Goal: Task Accomplishment & Management: Manage account settings

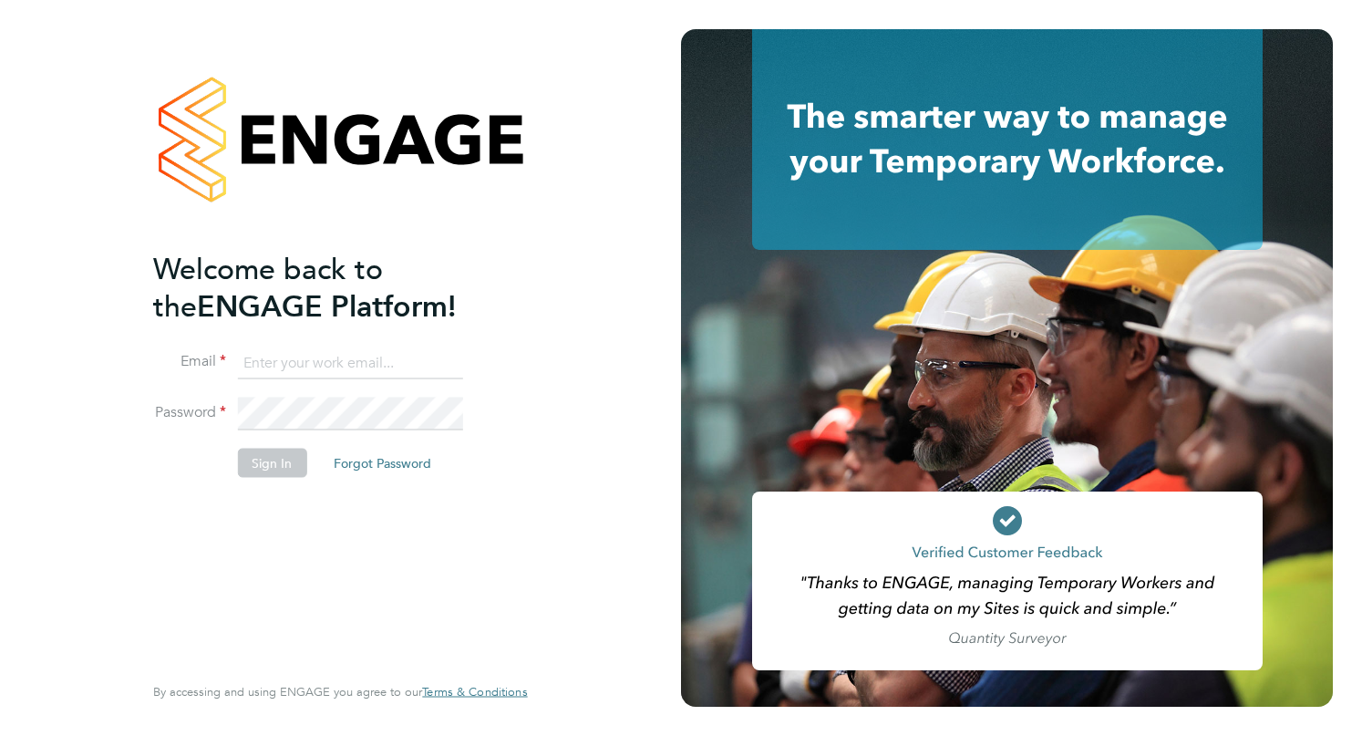
type input "tamsinwhisken@jambo.co"
click at [274, 463] on button "Sign In" at bounding box center [271, 462] width 69 height 29
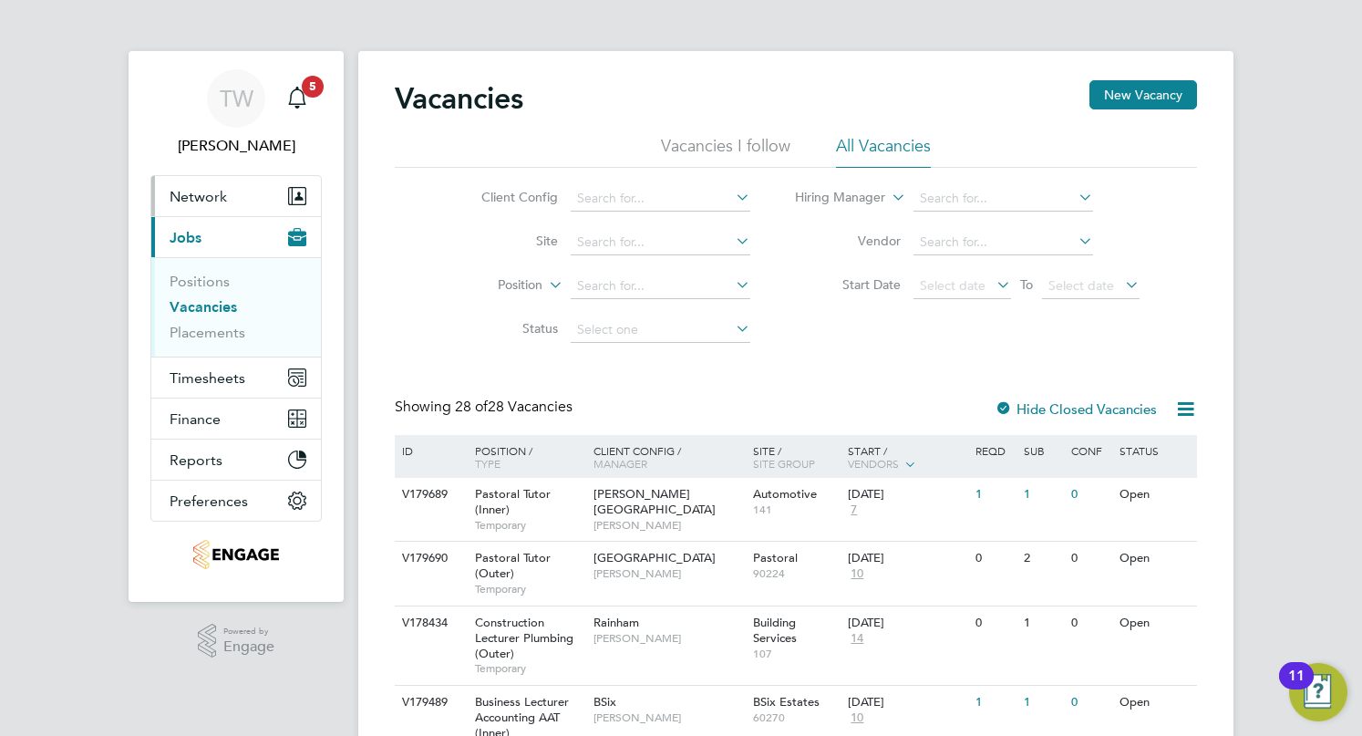
click at [209, 196] on span "Network" at bounding box center [198, 196] width 57 height 17
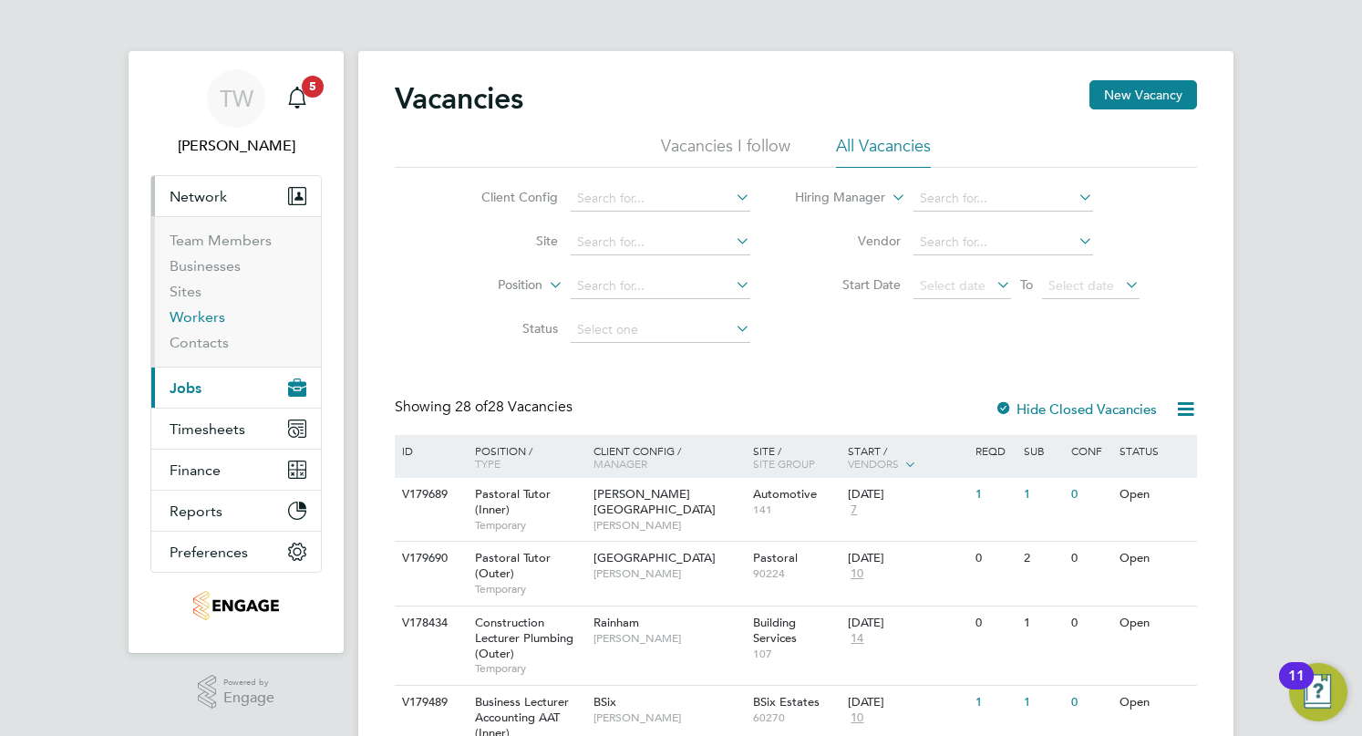
click at [202, 318] on link "Workers" at bounding box center [198, 316] width 56 height 17
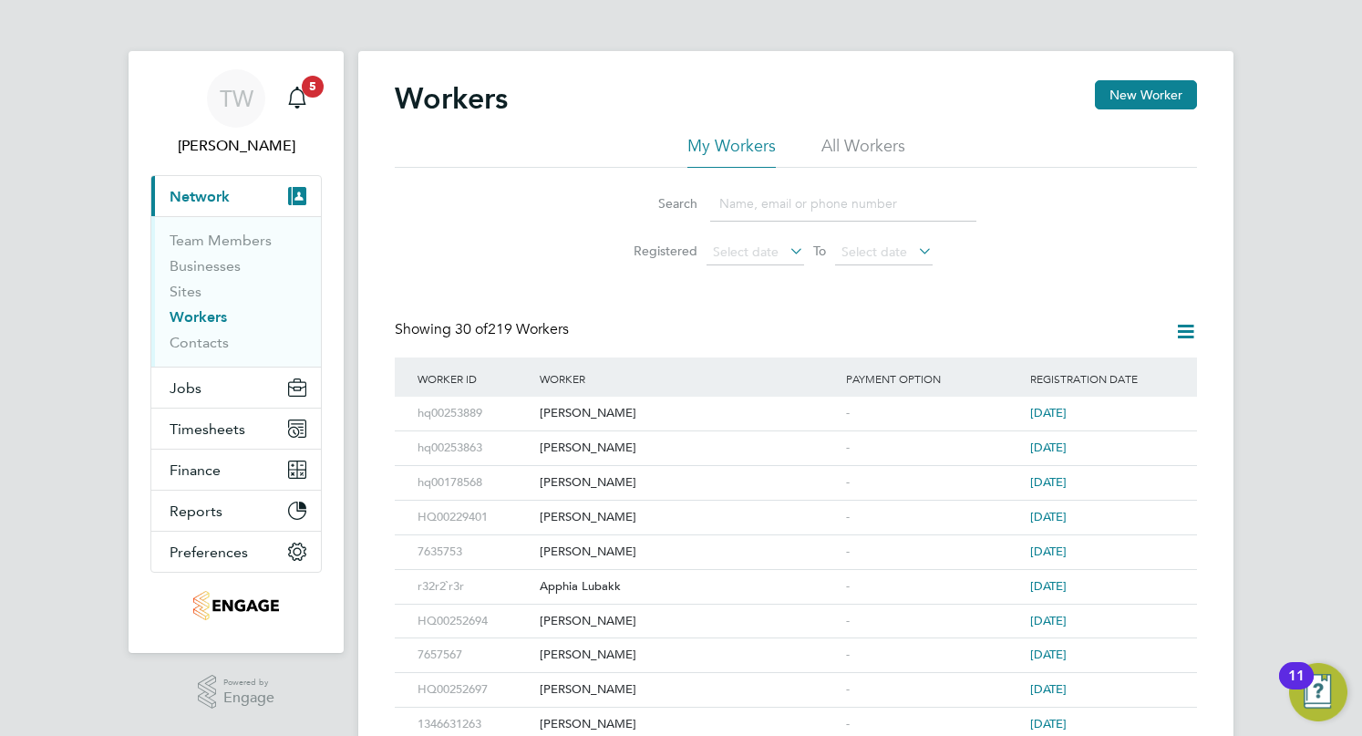
click at [797, 201] on input at bounding box center [843, 204] width 266 height 36
type input "ivy"
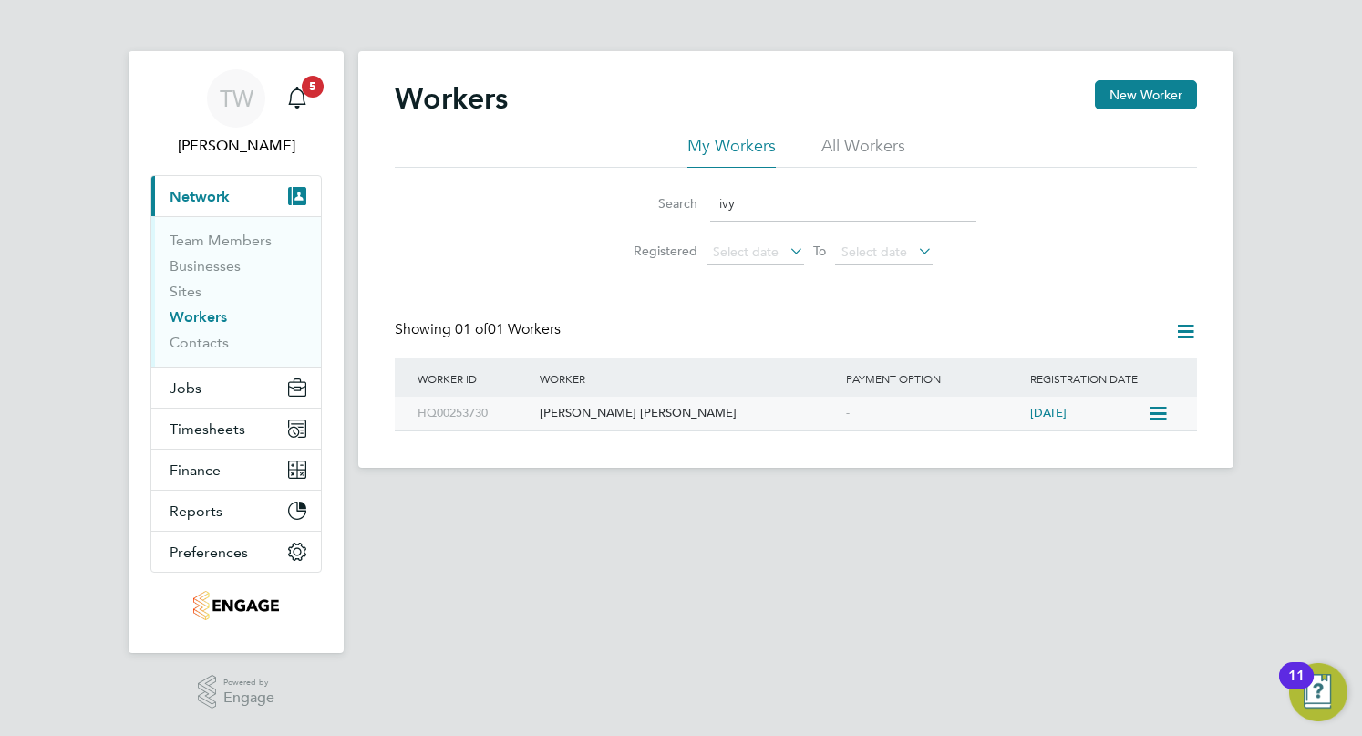
click at [617, 413] on div "[PERSON_NAME] [PERSON_NAME]" at bounding box center [688, 413] width 306 height 34
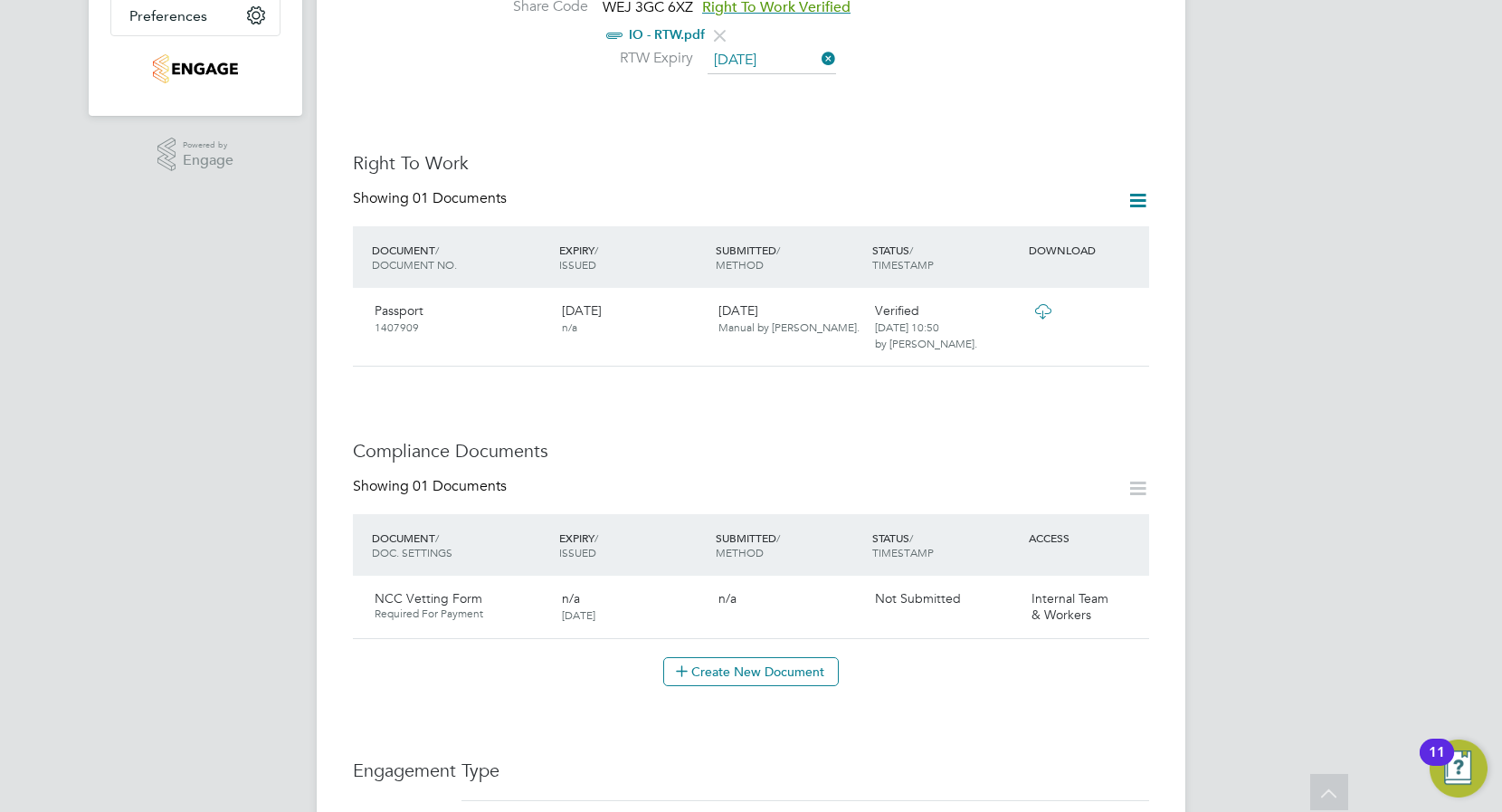
scroll to position [432, 0]
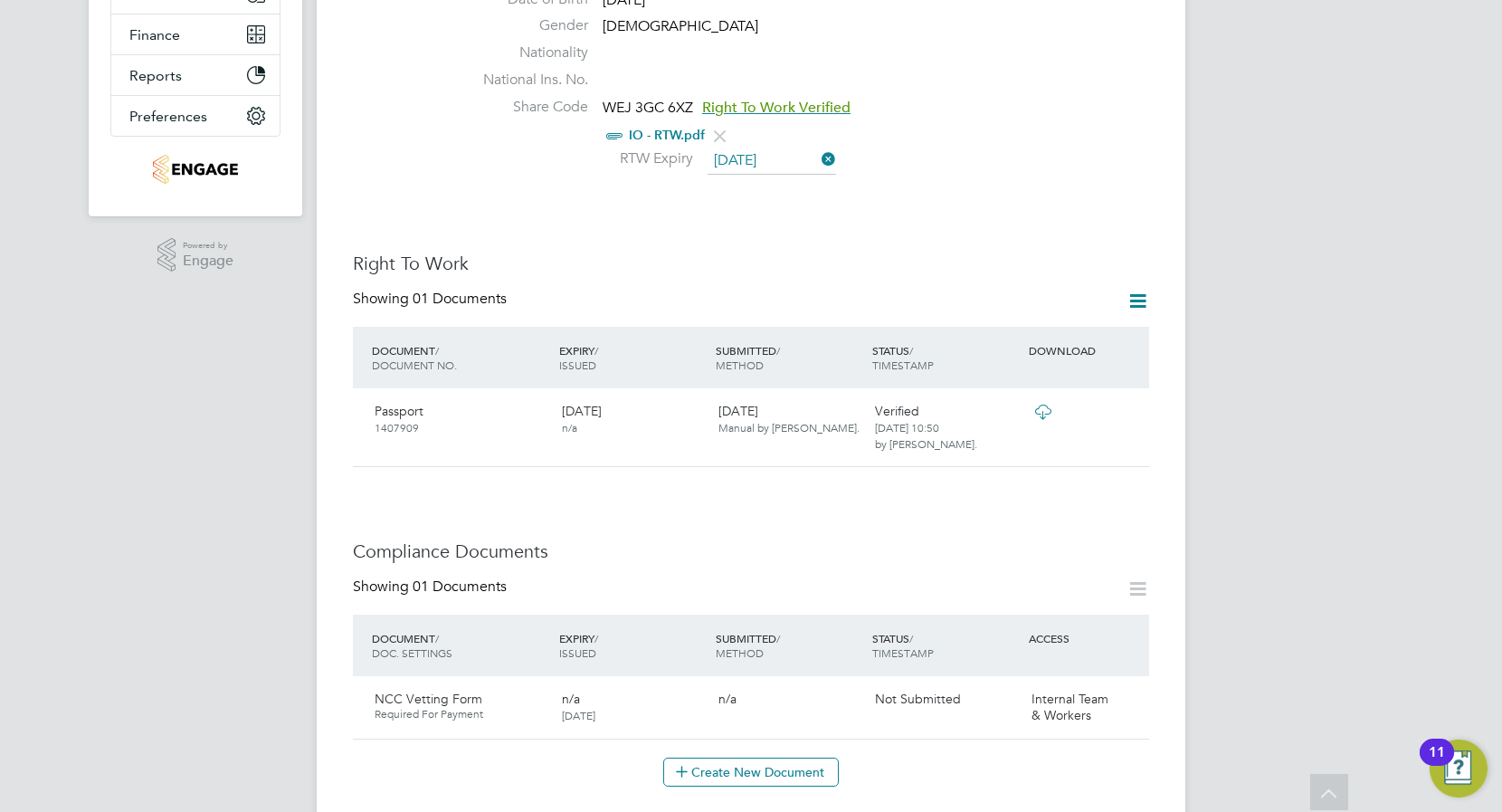
click at [1351, 209] on div "TW [PERSON_NAME] Notifications 5 Applications: Current page: Network Team Membe…" at bounding box center [751, 579] width 1502 height 2021
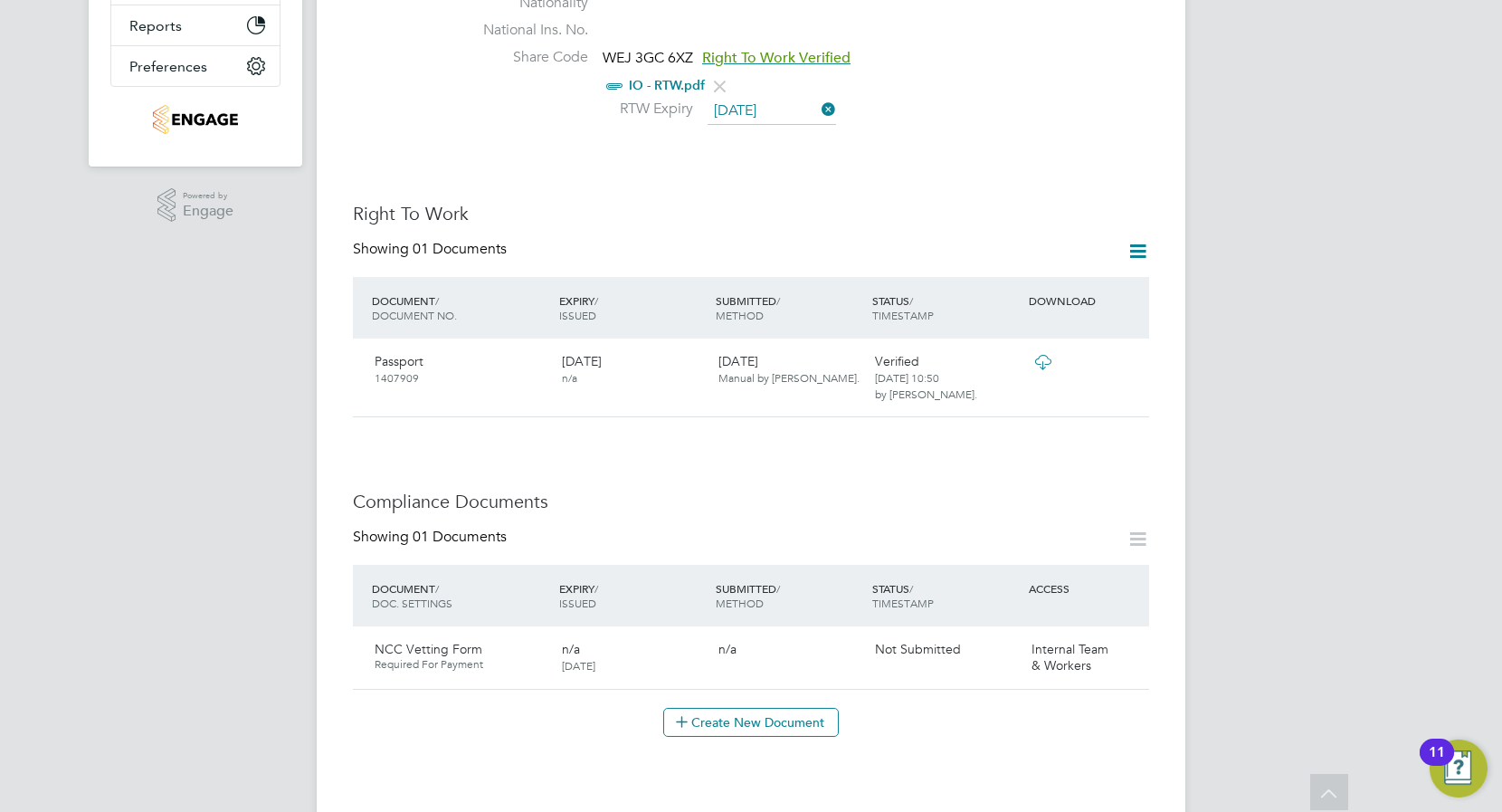
drag, startPoint x: 1465, startPoint y: 209, endPoint x: 1460, endPoint y: 243, distance: 34.4
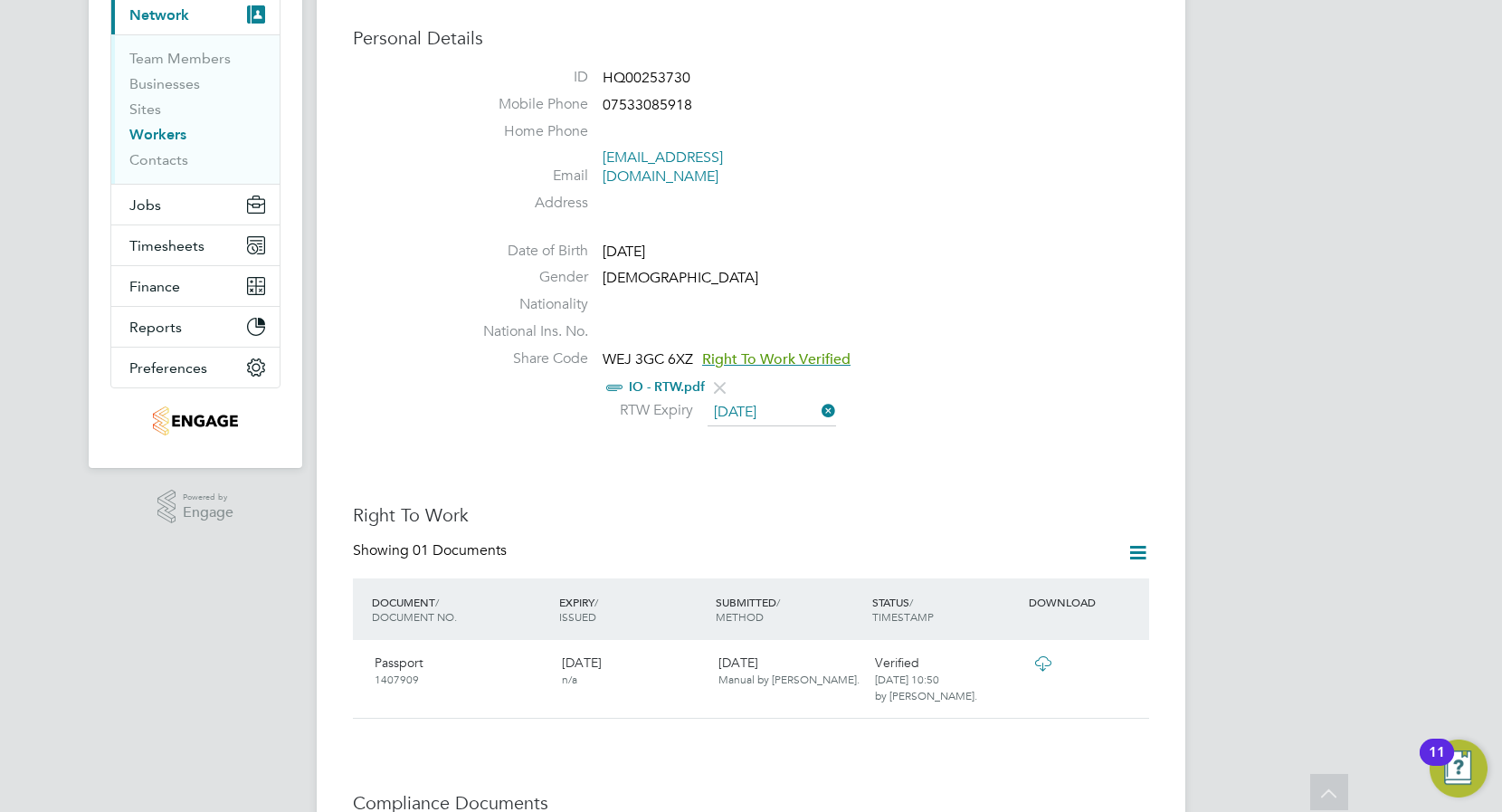
scroll to position [481, 0]
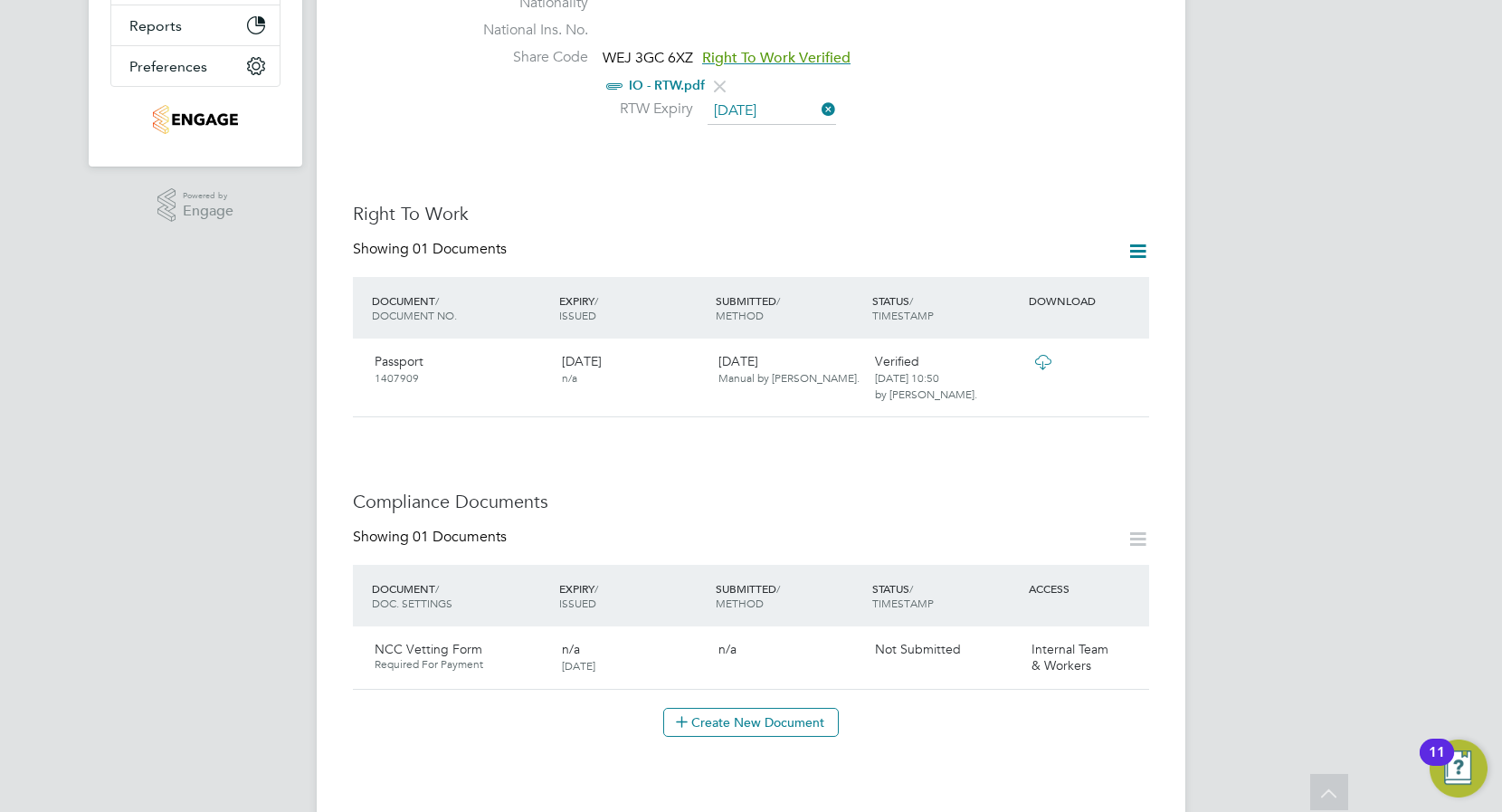
click at [1139, 240] on icon at bounding box center [1138, 251] width 23 height 23
click at [1227, 350] on div "TW [PERSON_NAME] Notifications 5 Applications: Current page: Network Team Membe…" at bounding box center [751, 529] width 1502 height 2021
click at [1124, 351] on icon at bounding box center [1127, 362] width 18 height 22
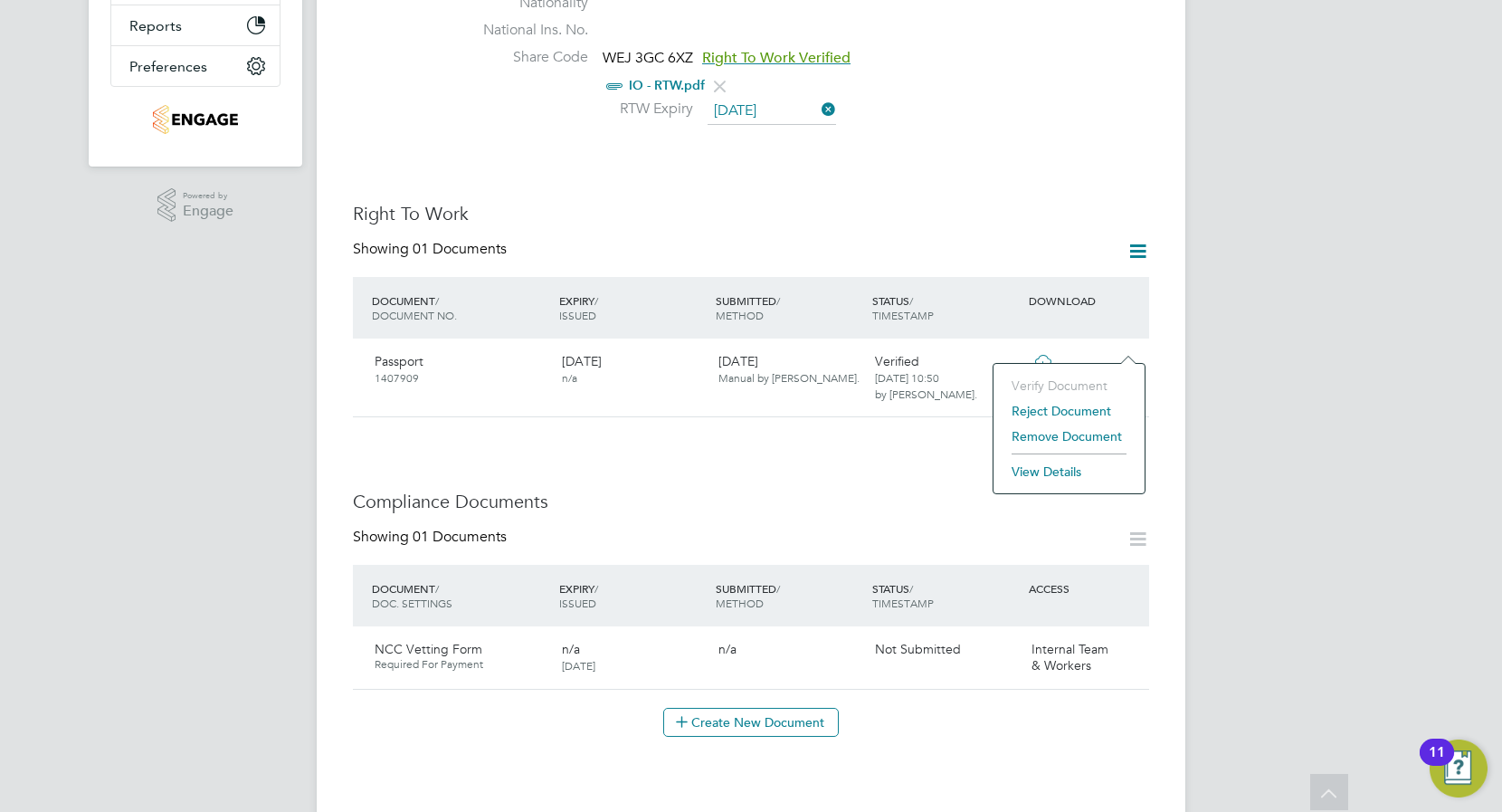
click at [1062, 469] on li "View Details" at bounding box center [1069, 472] width 133 height 26
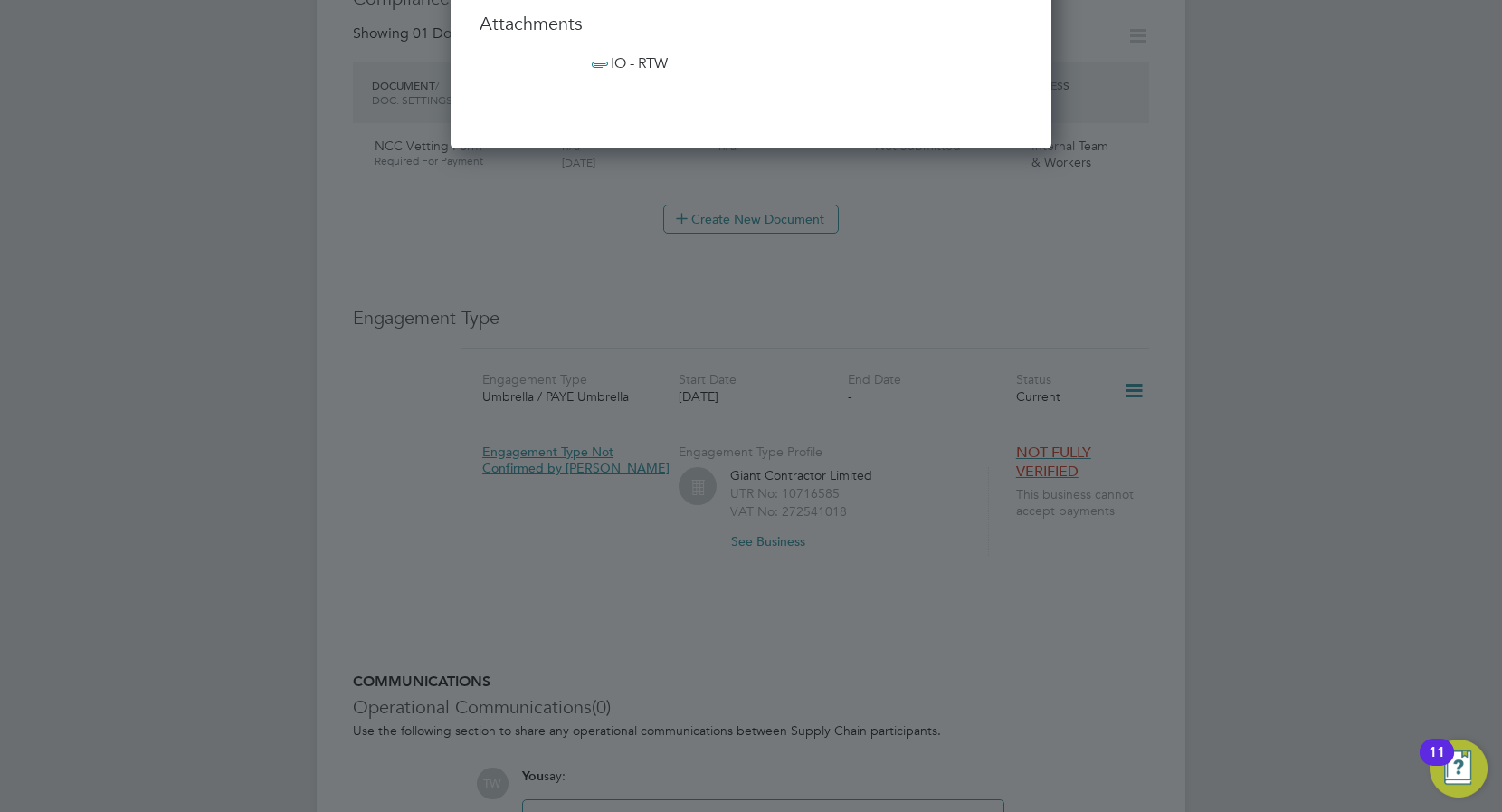
scroll to position [281, 0]
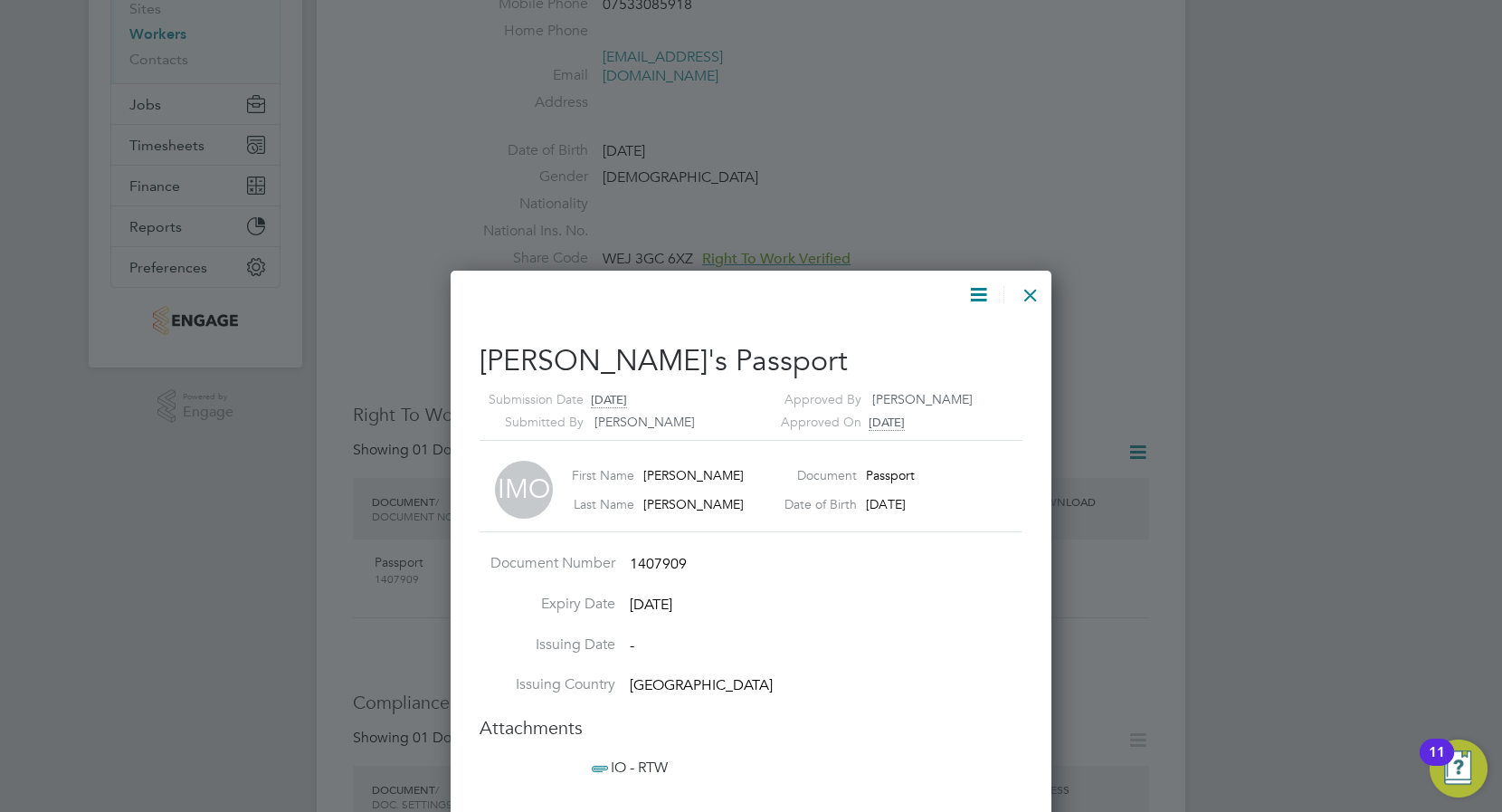
click at [979, 288] on icon at bounding box center [978, 294] width 23 height 23
click at [924, 423] on li "Edit Document" at bounding box center [921, 424] width 133 height 26
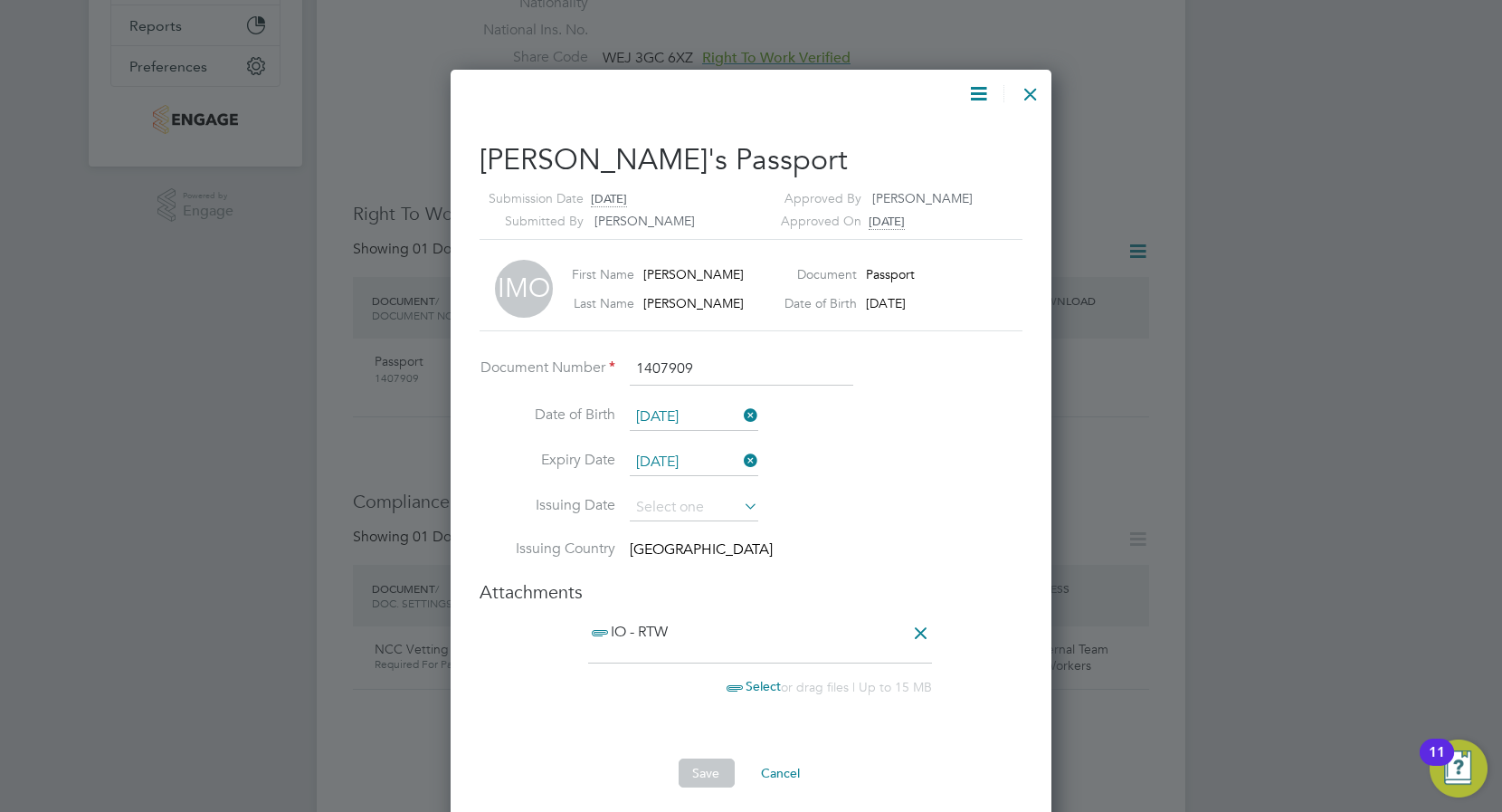
scroll to position [381, 0]
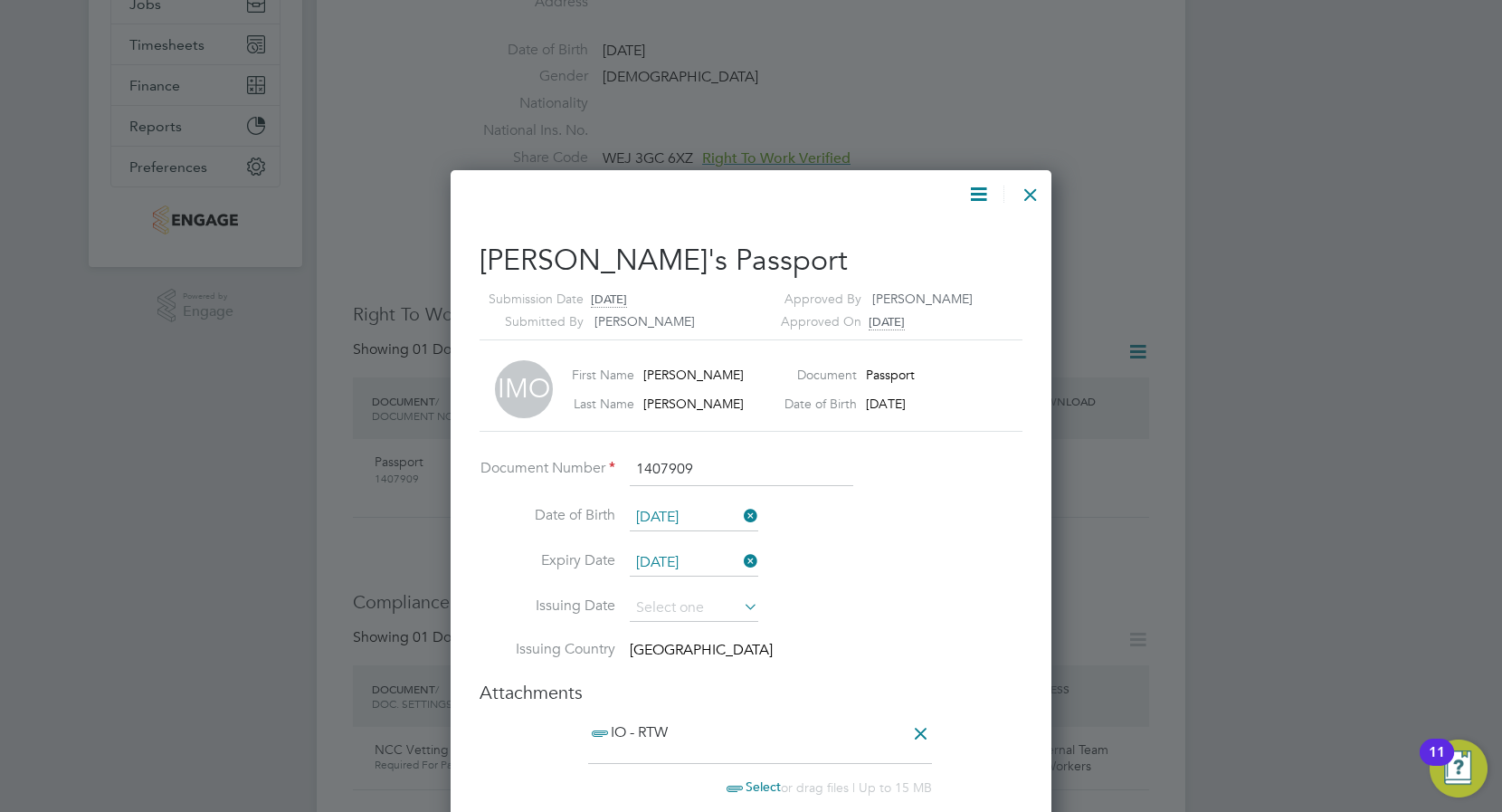
click at [1038, 192] on div at bounding box center [1030, 190] width 33 height 33
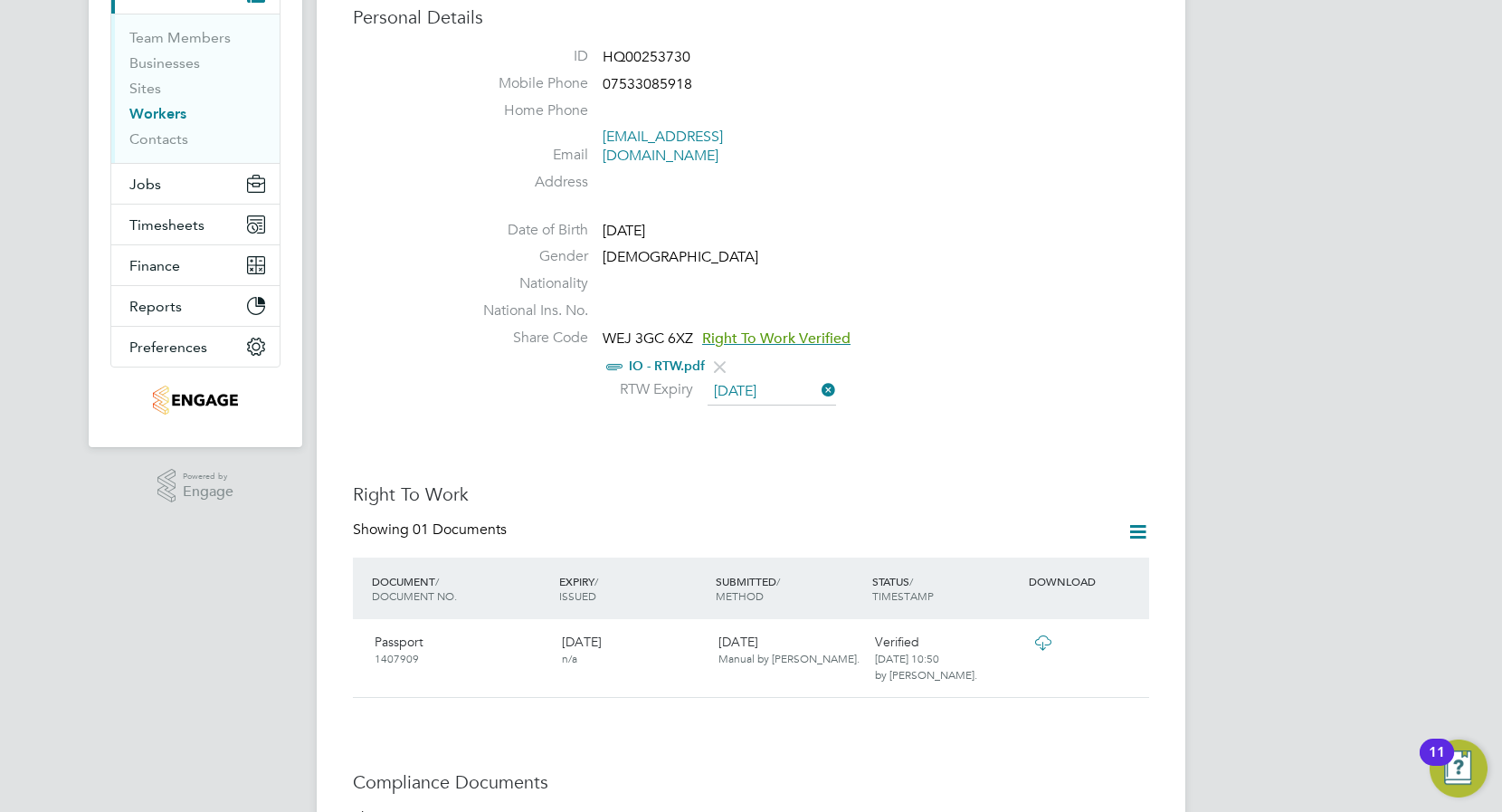
scroll to position [402, 0]
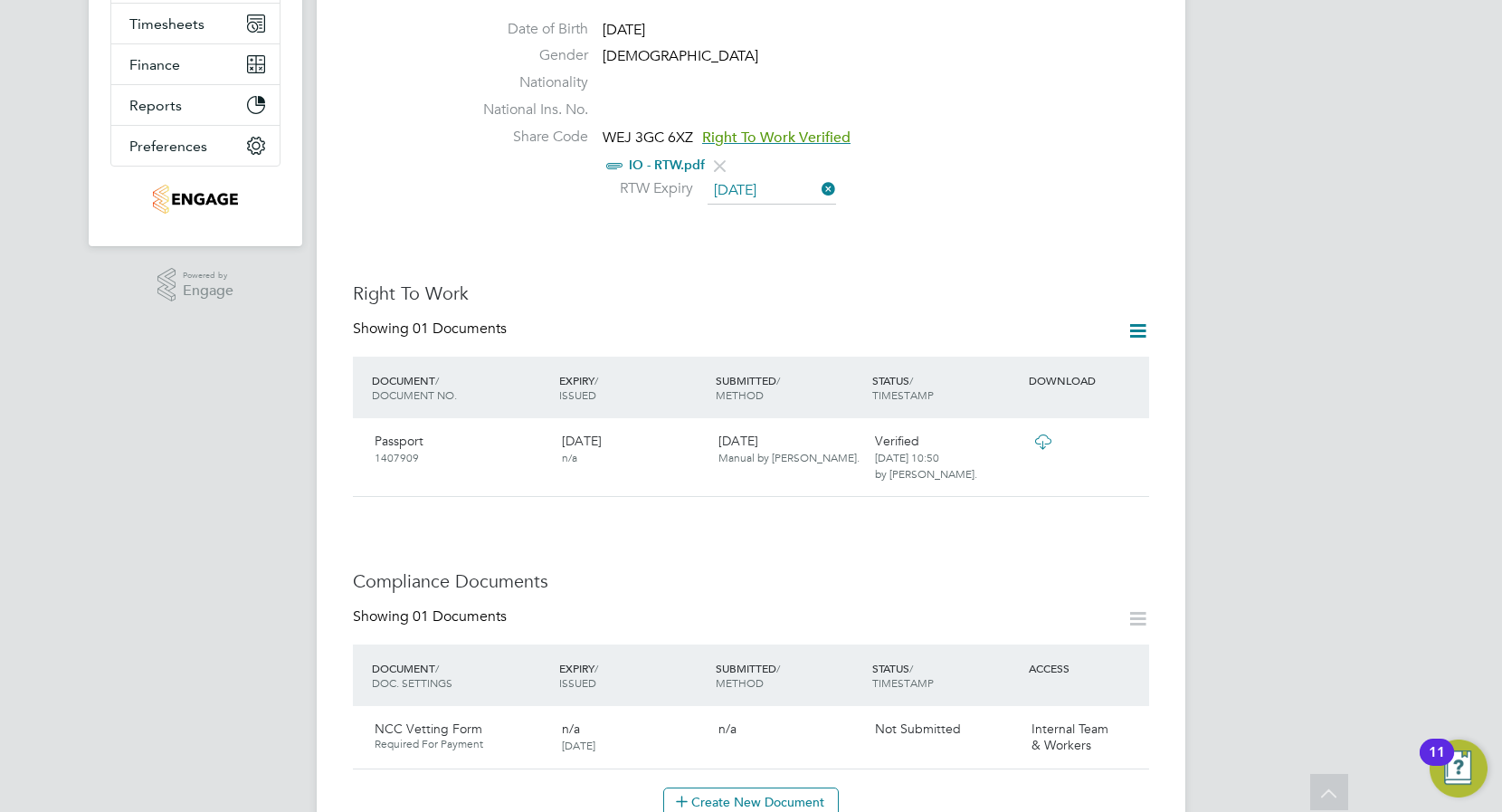
click at [614, 155] on icon at bounding box center [614, 166] width 23 height 23
click at [656, 158] on link "IO - RTW.pdf" at bounding box center [666, 165] width 76 height 15
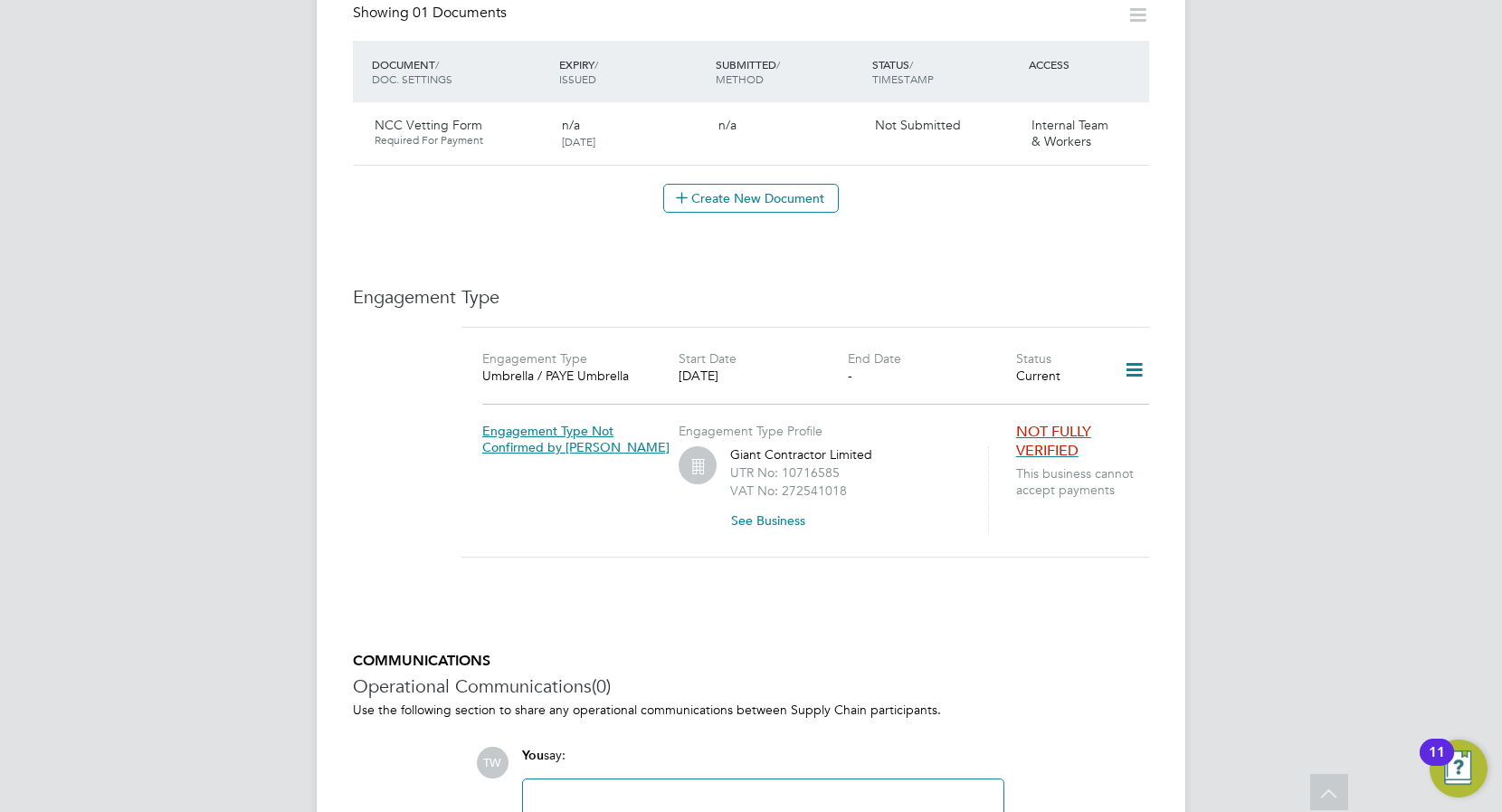
scroll to position [904, 0]
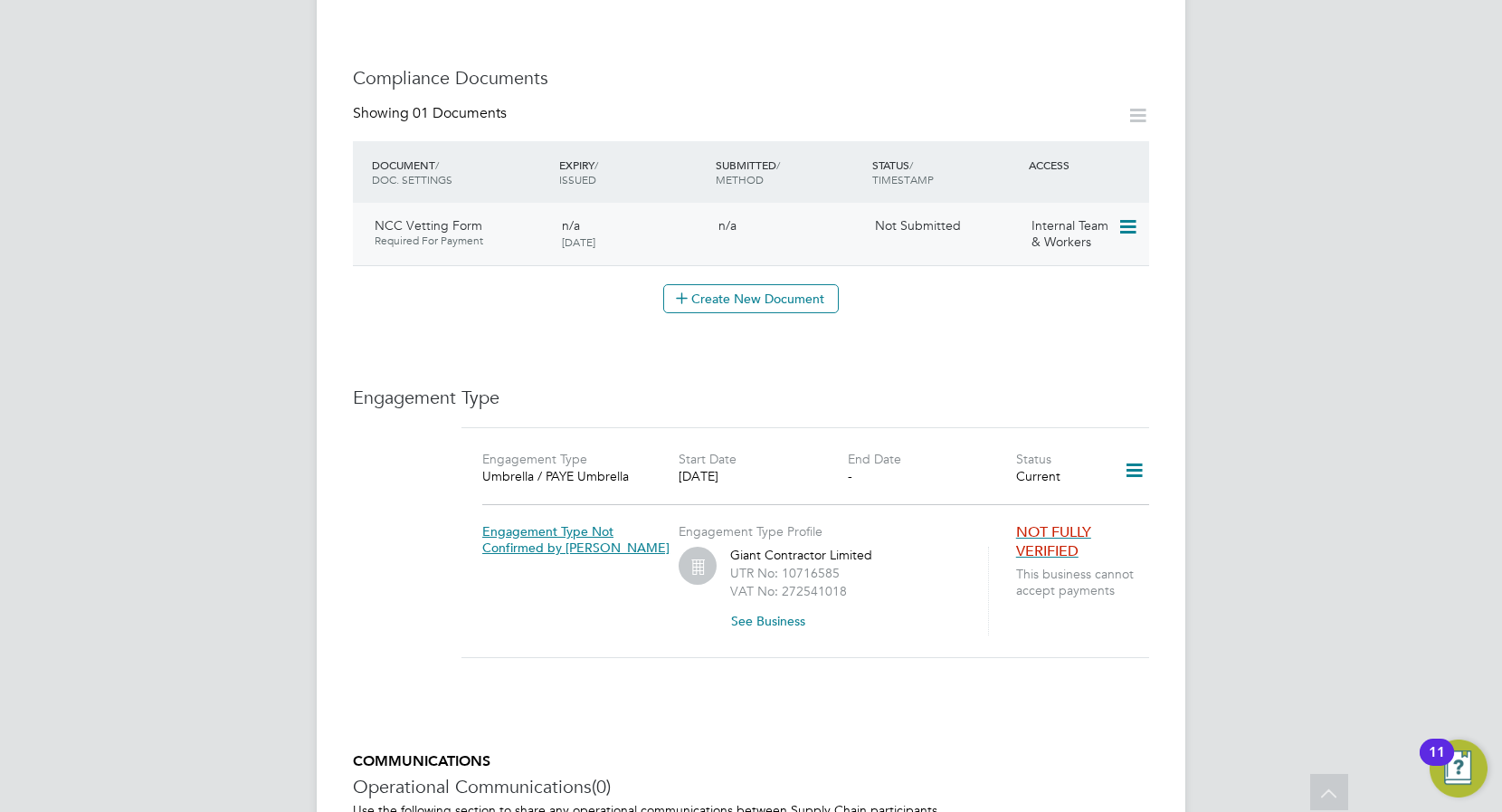
click at [1128, 216] on icon at bounding box center [1127, 227] width 18 height 22
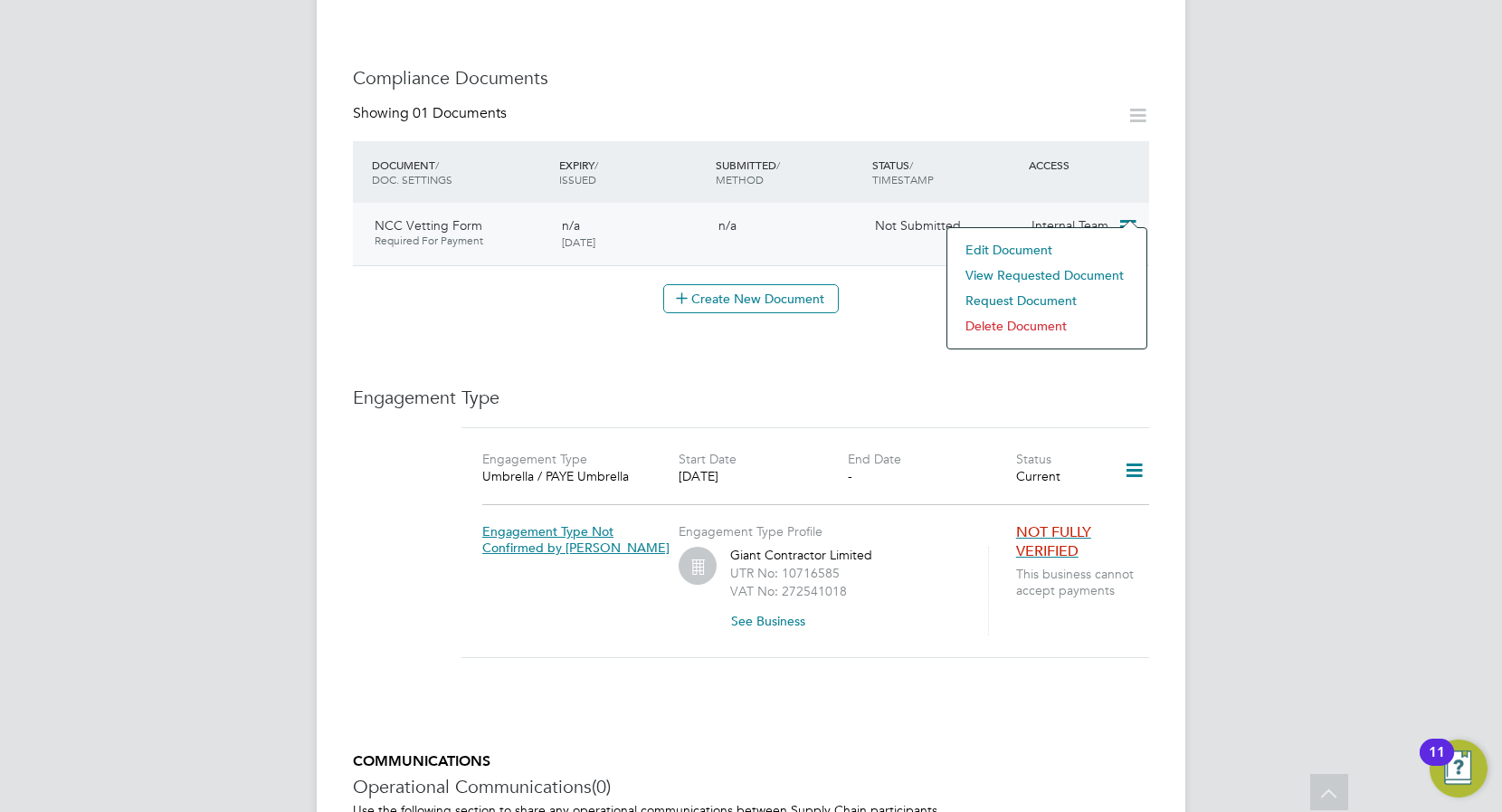
click at [806, 219] on div "n/a" at bounding box center [789, 224] width 157 height 31
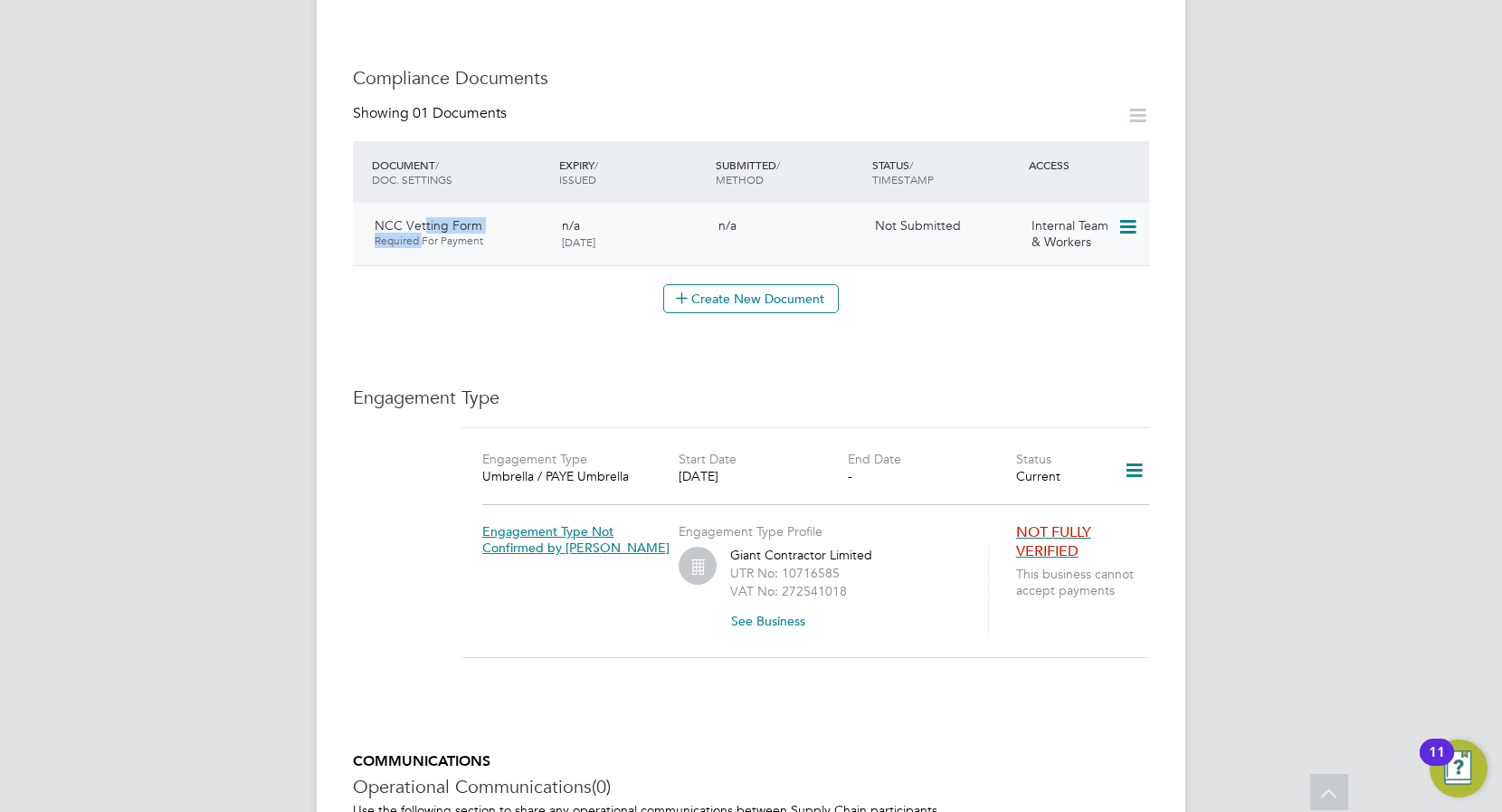
click at [424, 212] on div "NCC Vetting Form Required For Payment" at bounding box center [461, 232] width 188 height 46
click at [434, 217] on span "NCC Vetting Form" at bounding box center [428, 225] width 107 height 16
click at [839, 209] on div "n/a" at bounding box center [789, 224] width 157 height 31
click at [1127, 216] on icon at bounding box center [1127, 227] width 18 height 22
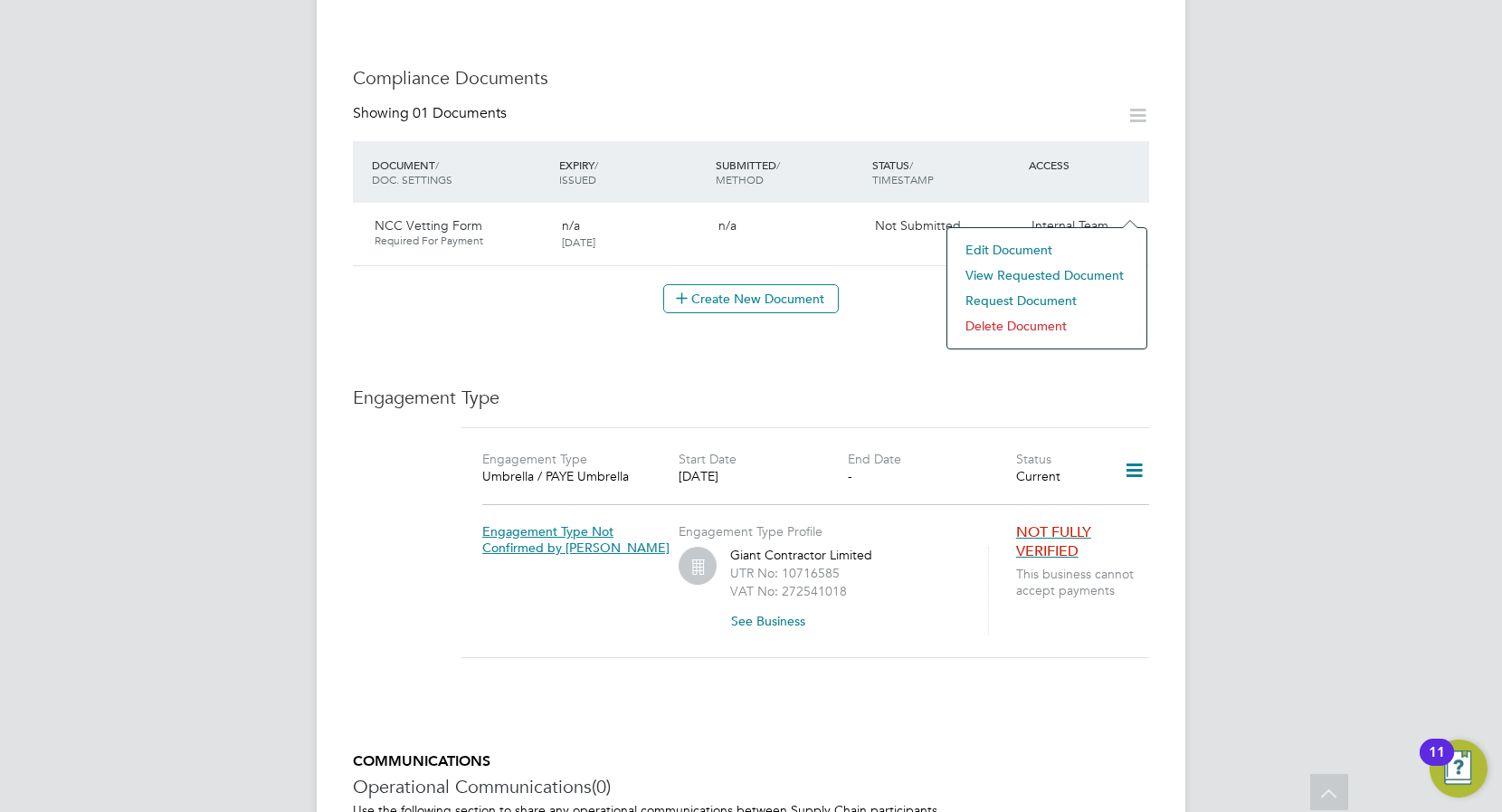
click at [1026, 250] on li "Edit Document" at bounding box center [1046, 250] width 181 height 26
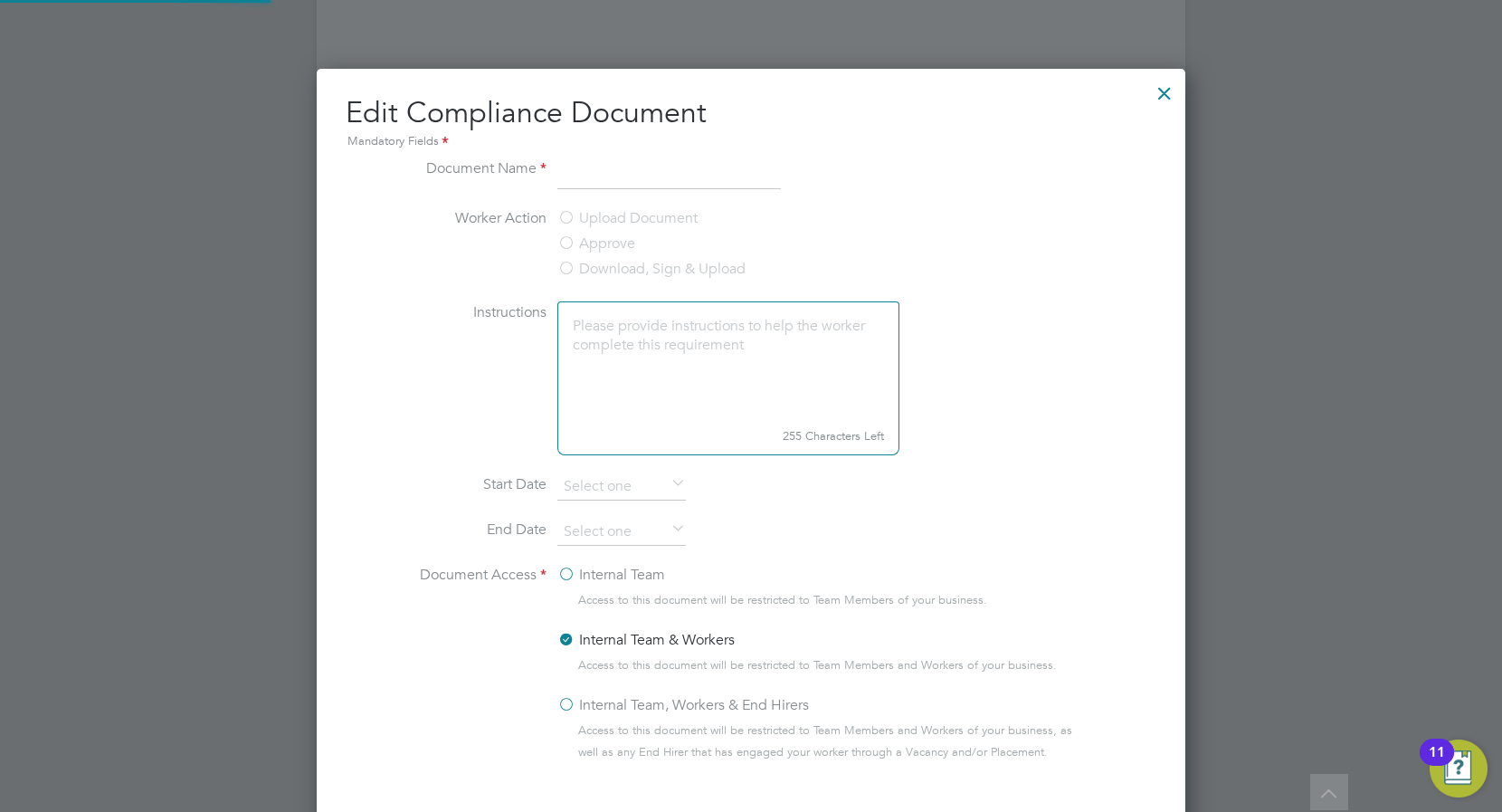
type input "NCC Vetting Form"
type textarea "N/A"
type input "[DATE]"
click at [1160, 93] on div at bounding box center [1164, 88] width 33 height 33
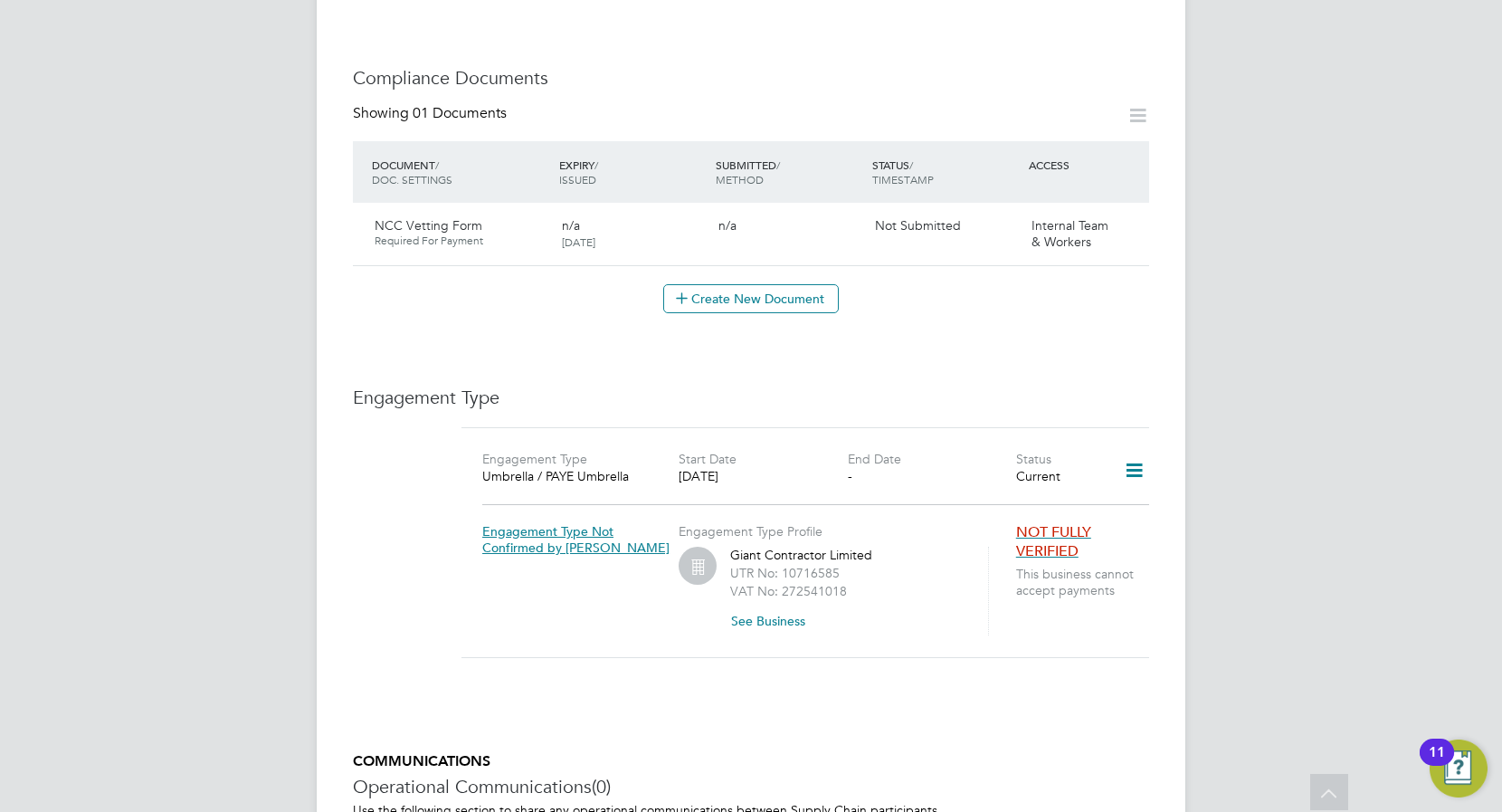
click at [1142, 104] on icon at bounding box center [1138, 115] width 23 height 23
drag, startPoint x: 1065, startPoint y: 205, endPoint x: 1075, endPoint y: 208, distance: 10.4
click at [1066, 217] on span "Internal Team & Workers" at bounding box center [1069, 233] width 76 height 33
click at [1147, 209] on div at bounding box center [1134, 225] width 32 height 32
click at [1129, 216] on icon at bounding box center [1127, 227] width 18 height 22
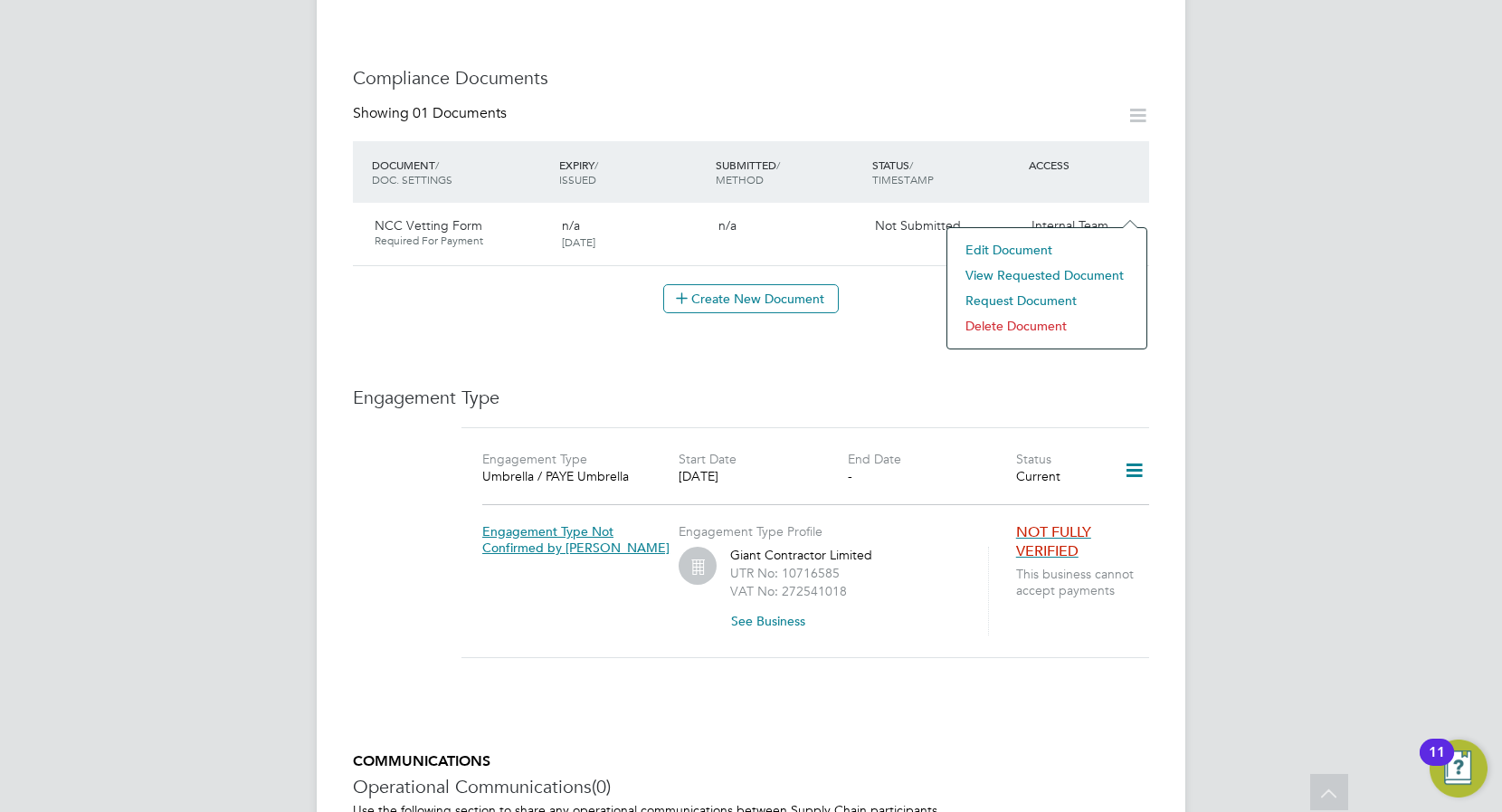
click at [1051, 277] on li "View Requested Document" at bounding box center [1046, 275] width 181 height 26
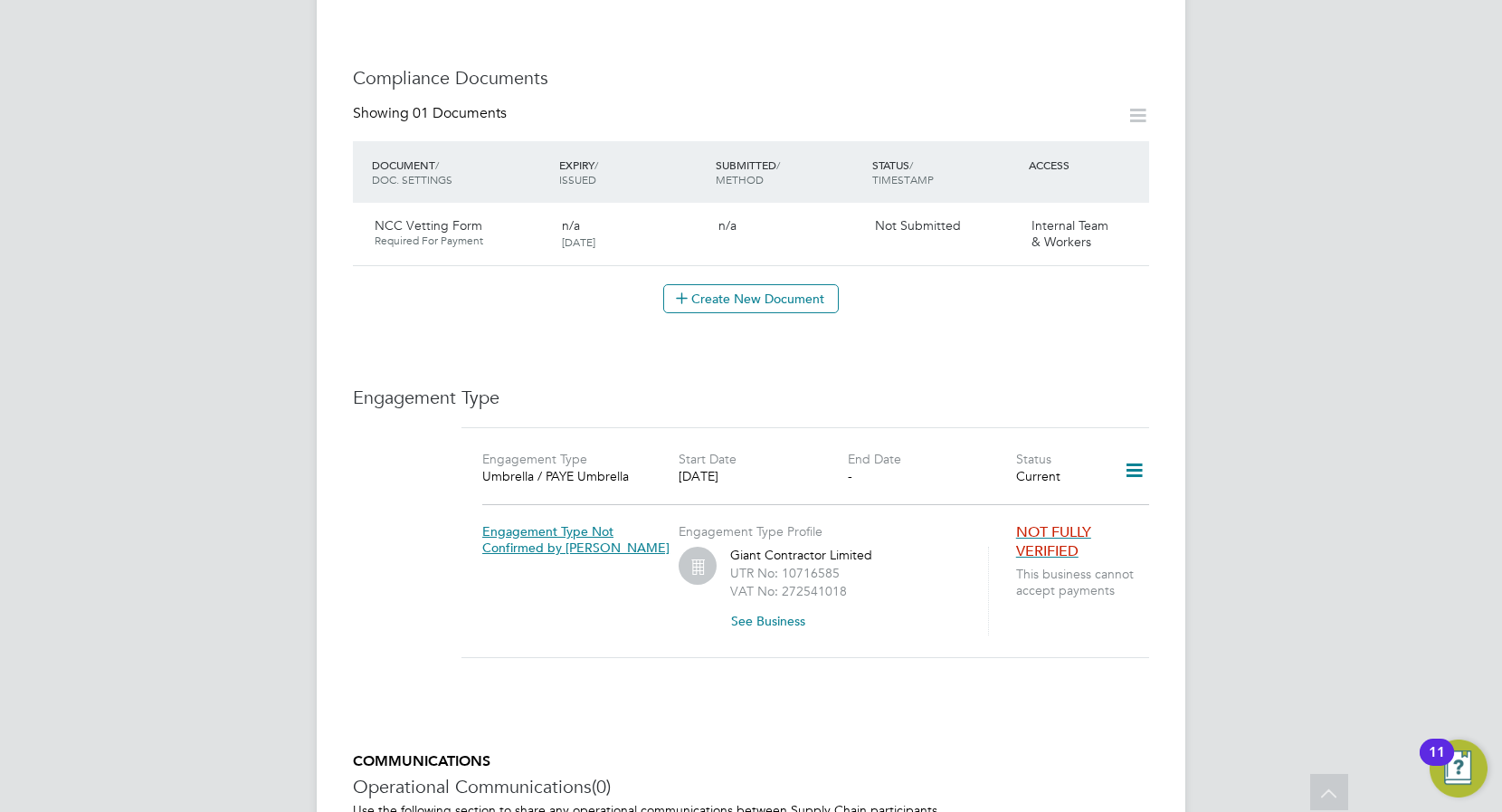
scroll to position [1185, 0]
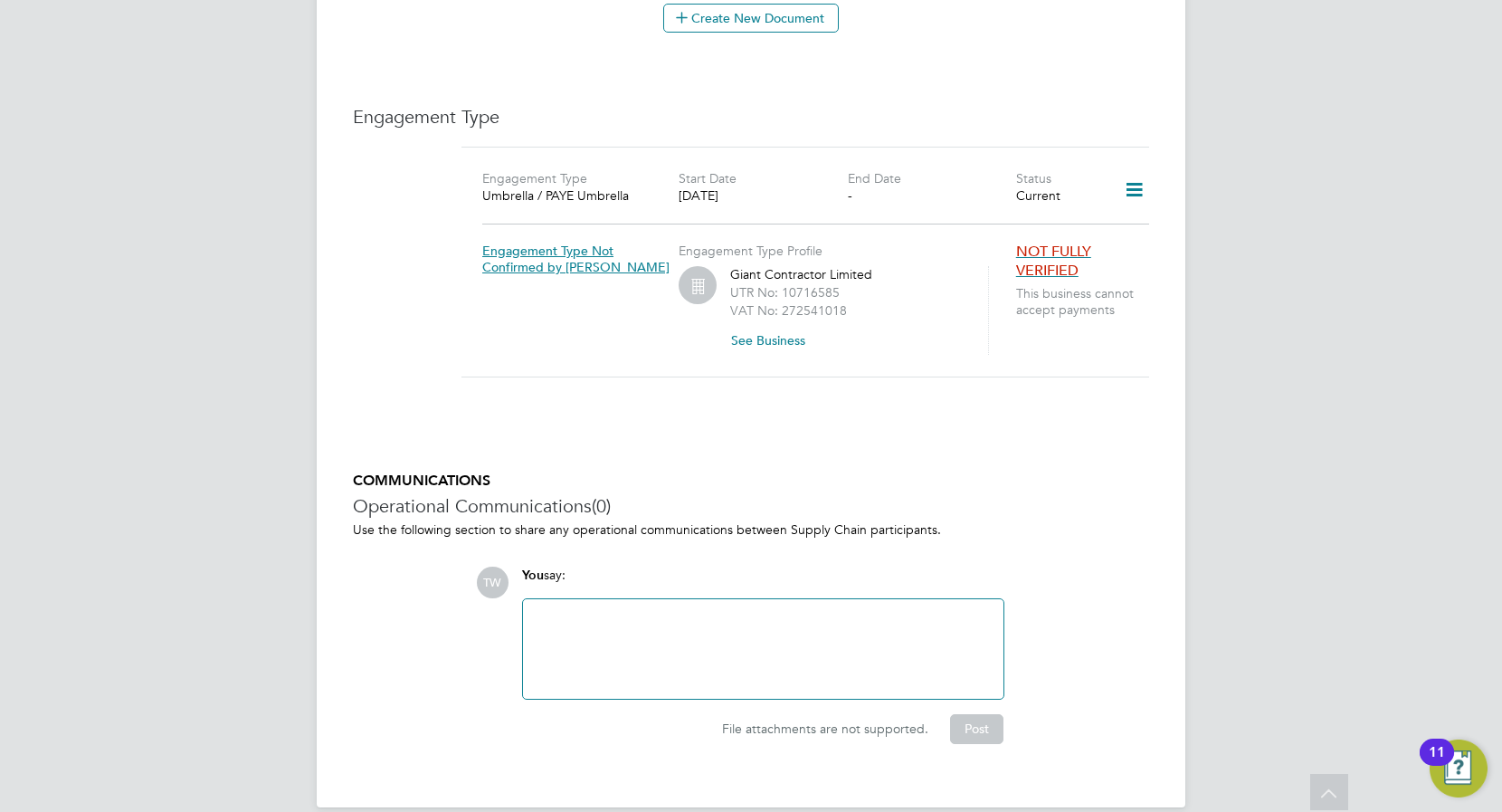
drag, startPoint x: 911, startPoint y: 638, endPoint x: 914, endPoint y: 621, distance: 17.3
click at [914, 635] on div at bounding box center [763, 648] width 459 height 77
drag, startPoint x: 888, startPoint y: 704, endPoint x: 861, endPoint y: 675, distance: 39.6
click at [888, 721] on span "File attachments are not supported." at bounding box center [825, 729] width 206 height 16
click at [809, 621] on div at bounding box center [763, 648] width 459 height 77
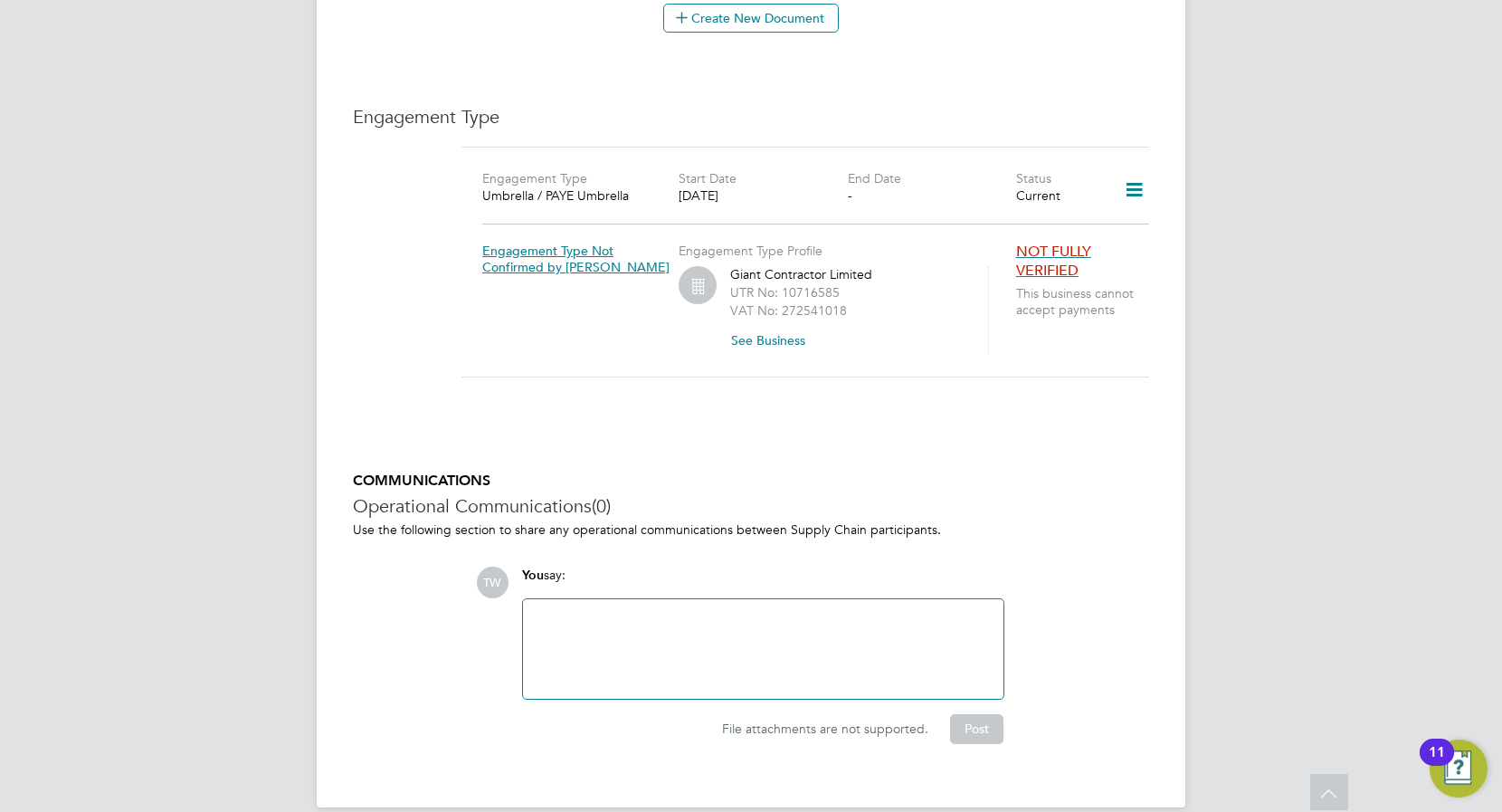
click at [795, 618] on div at bounding box center [763, 648] width 459 height 77
click at [1115, 591] on div "TW You say: Attachments are not supported File attachments are not supported. P…" at bounding box center [812, 655] width 673 height 177
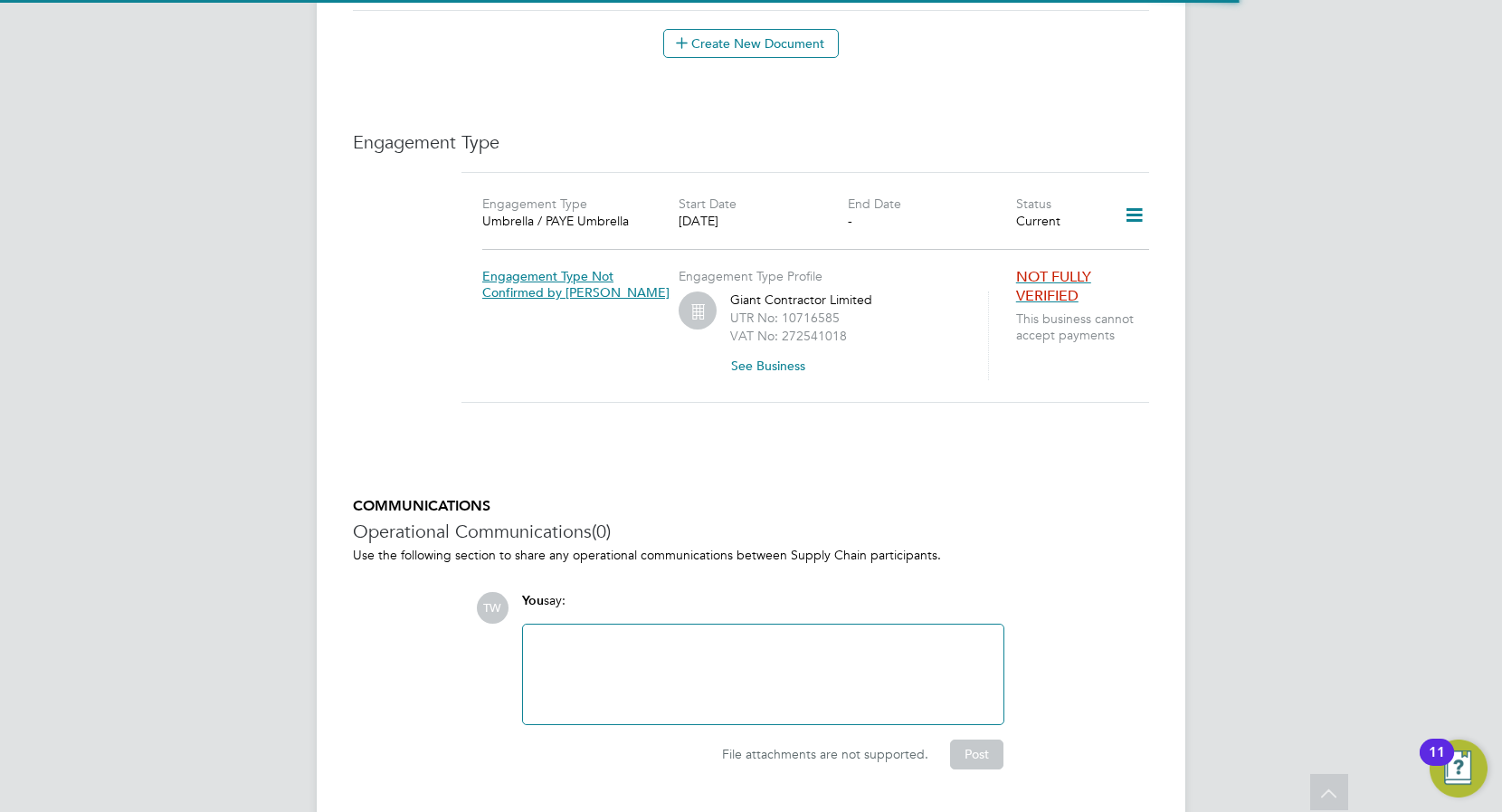
scroll to position [1185, 0]
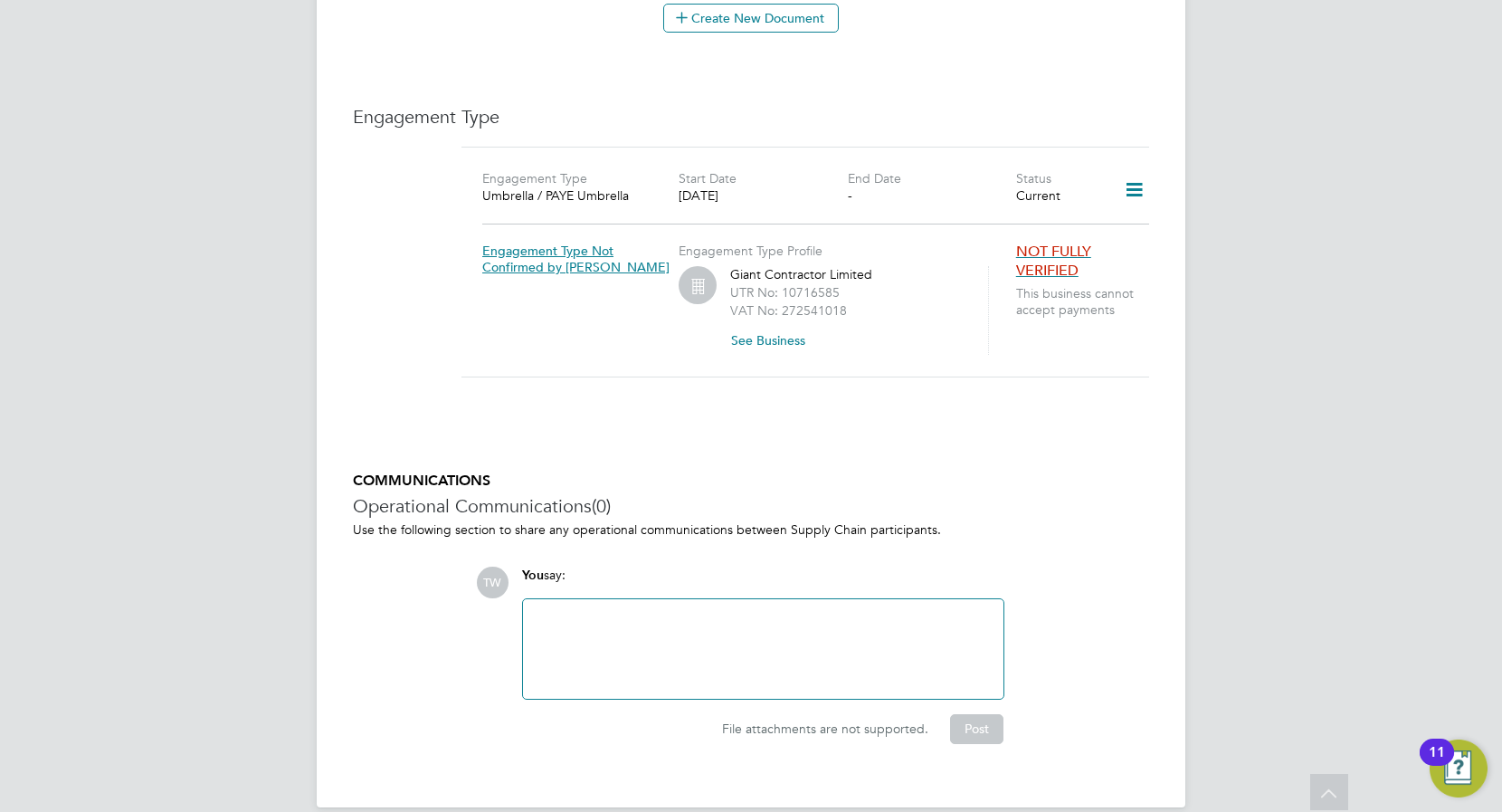
click at [808, 675] on div at bounding box center [763, 648] width 480 height 99
click at [802, 647] on div at bounding box center [763, 648] width 459 height 77
click at [802, 644] on div at bounding box center [763, 648] width 459 height 77
